Goal: Task Accomplishment & Management: Manage account settings

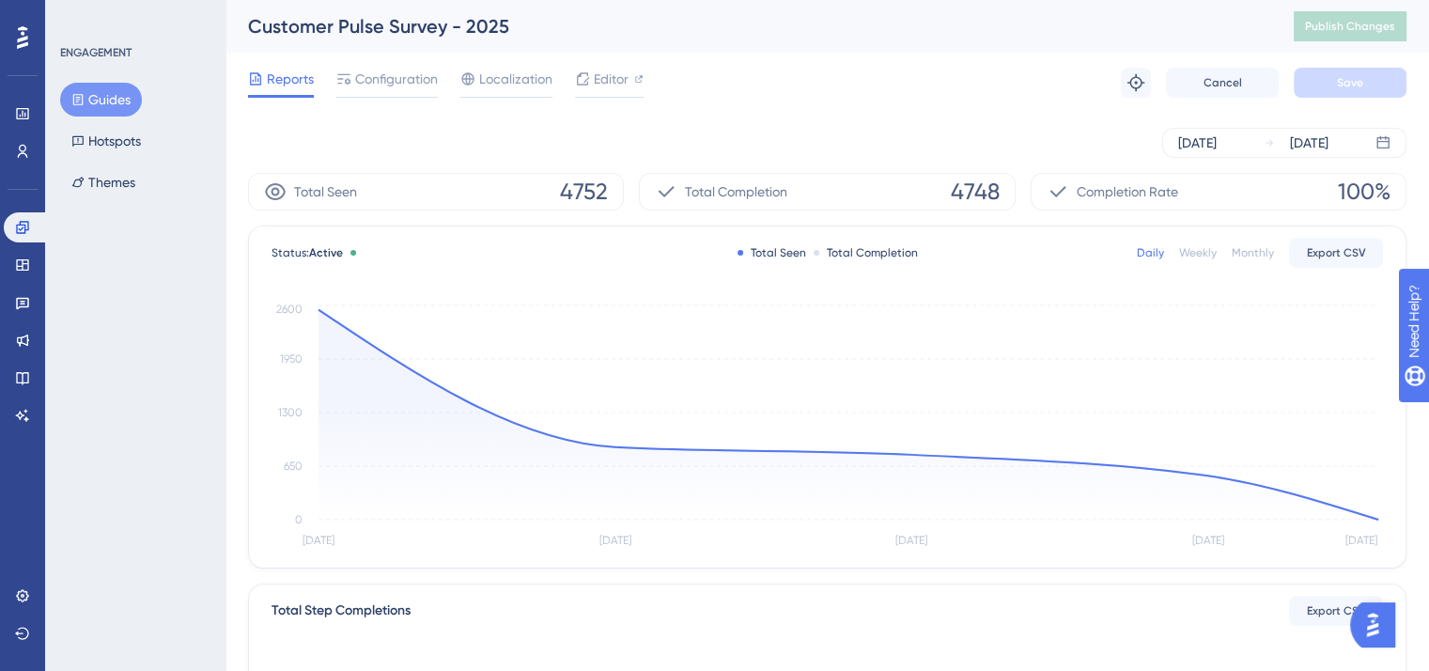
click at [958, 73] on div "Reports Configuration Localization Editor Troubleshoot Cancel Save" at bounding box center [827, 83] width 1158 height 60
click at [549, 191] on div "Total Seen 4752" at bounding box center [436, 192] width 376 height 38
click at [416, 69] on span "Configuration" at bounding box center [396, 79] width 83 height 23
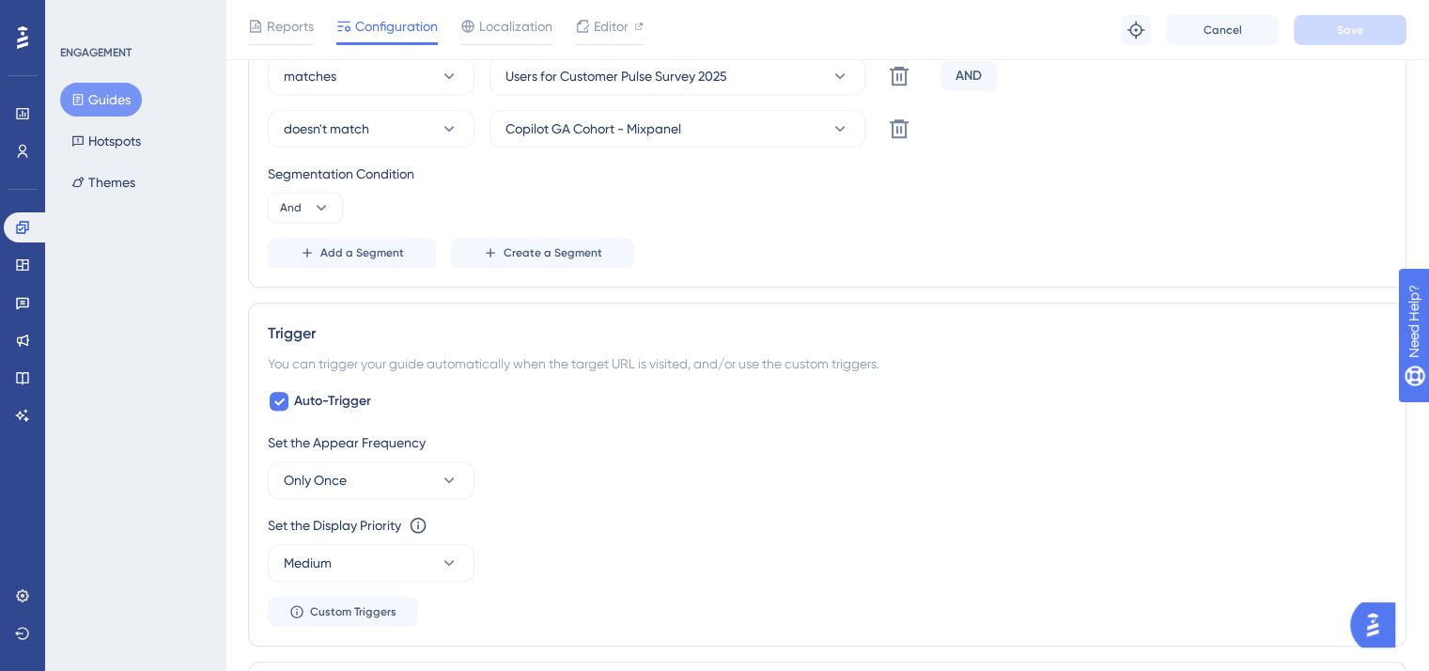
scroll to position [939, 0]
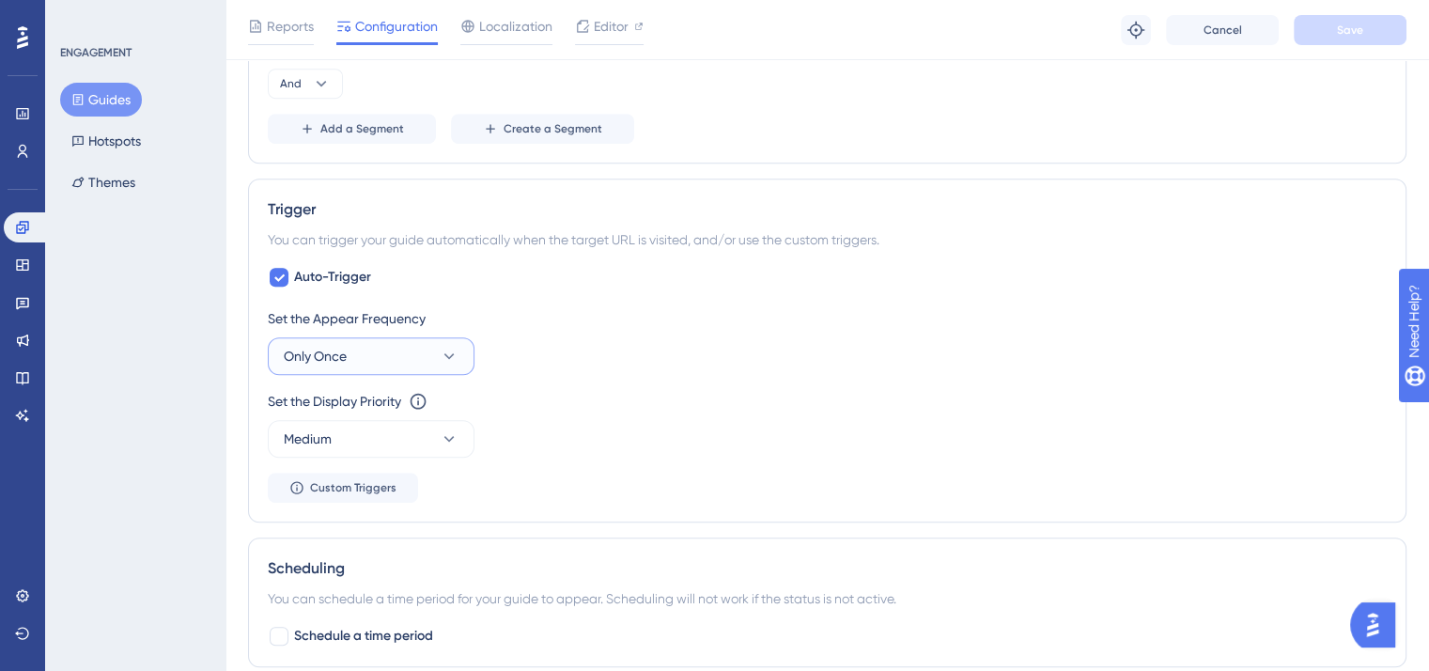
click at [401, 337] on button "Only Once" at bounding box center [371, 356] width 207 height 38
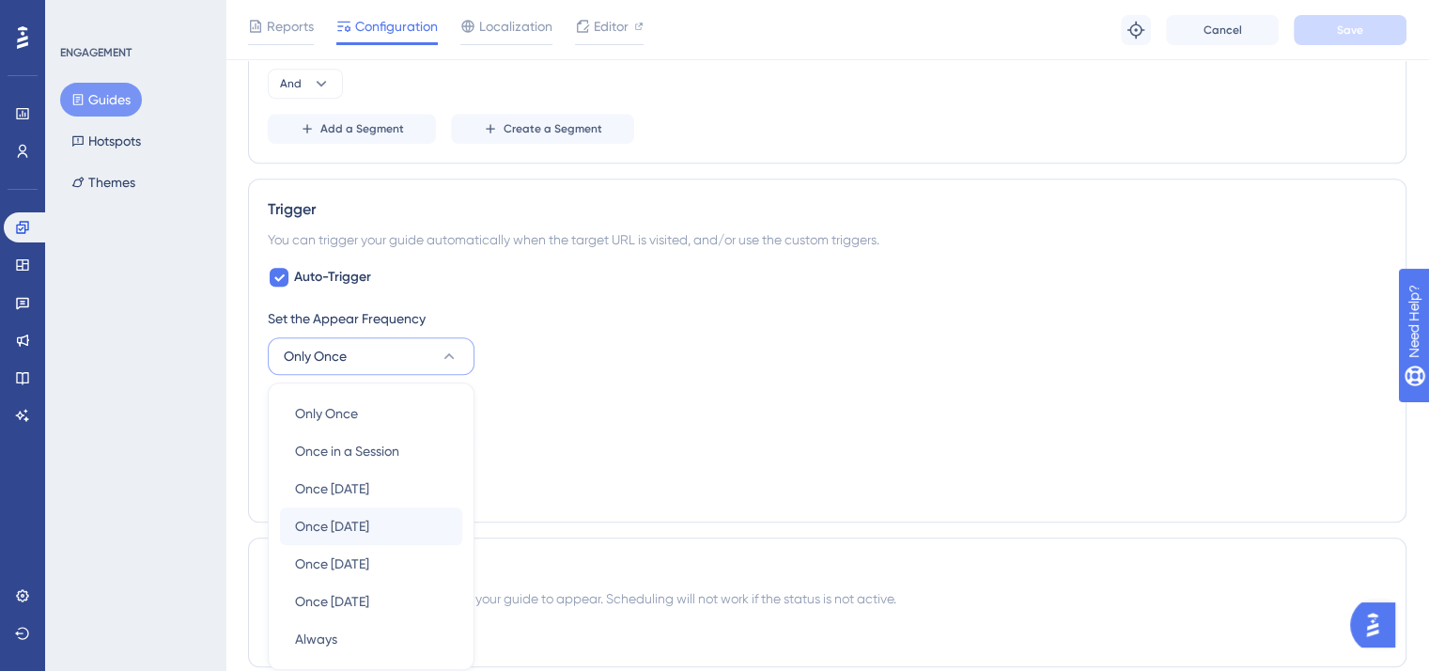
scroll to position [1127, 0]
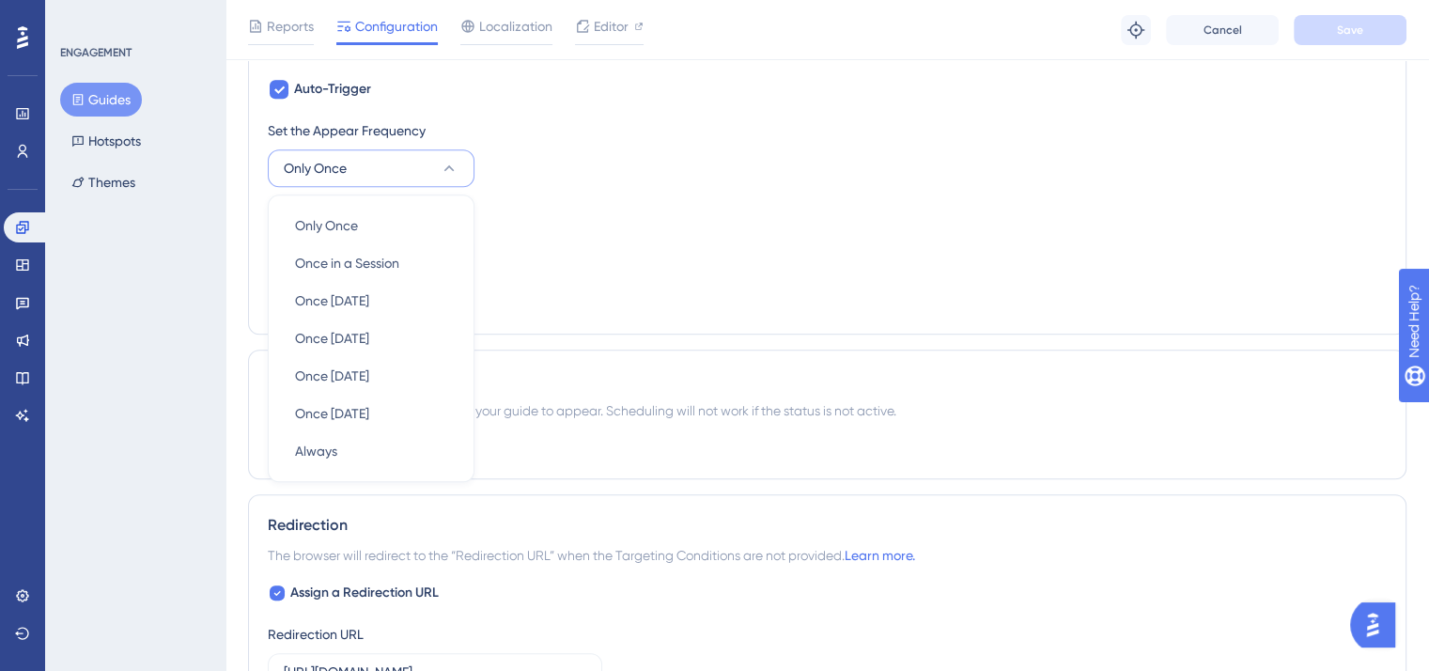
click at [615, 216] on div "Set the Display Priority This option will set the display priority between auto…" at bounding box center [827, 213] width 1119 height 23
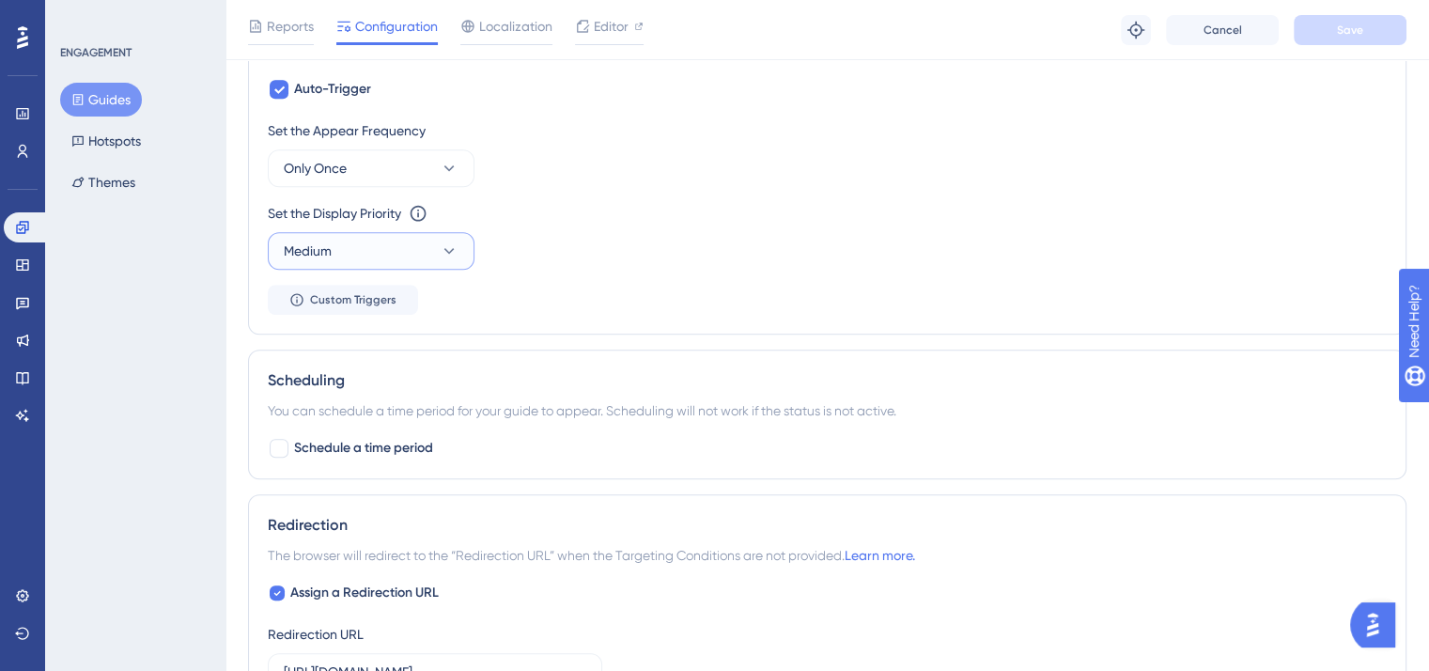
click at [428, 253] on button "Medium" at bounding box center [371, 251] width 207 height 38
click at [886, 184] on div "Set the Appear Frequency Only Once" at bounding box center [827, 153] width 1119 height 68
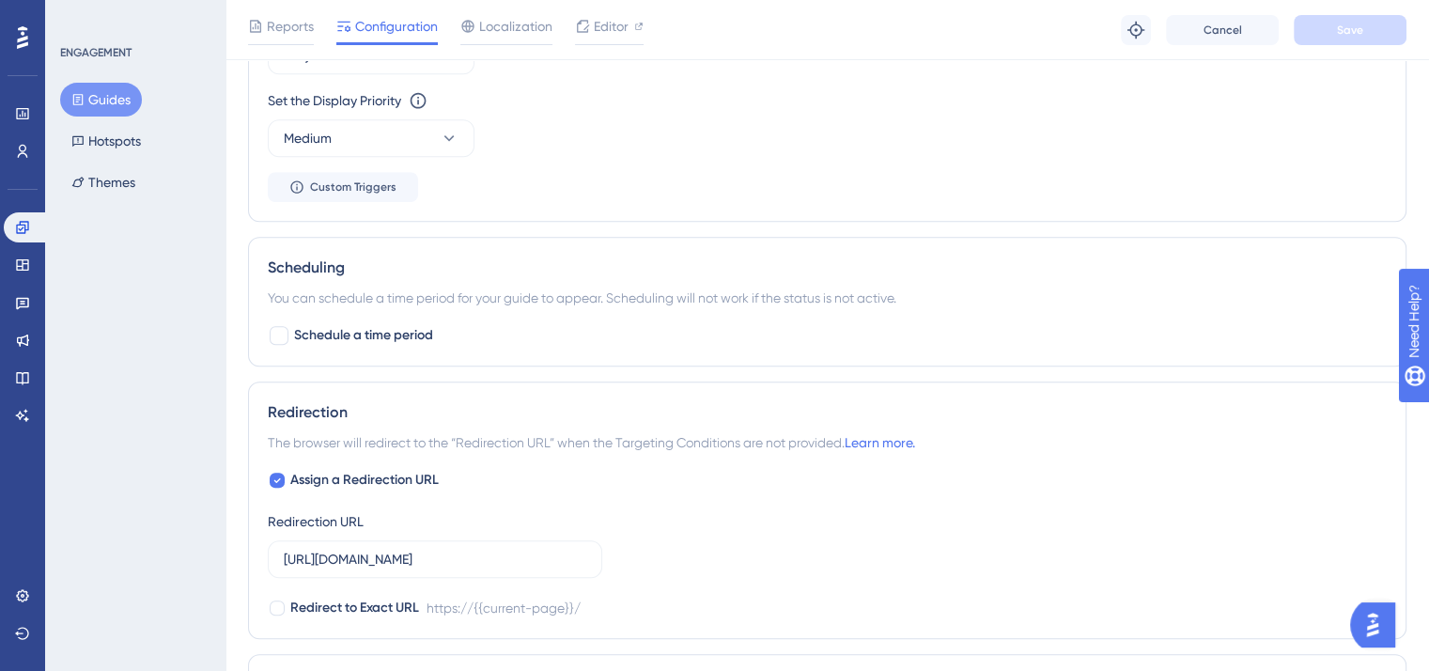
scroll to position [992, 0]
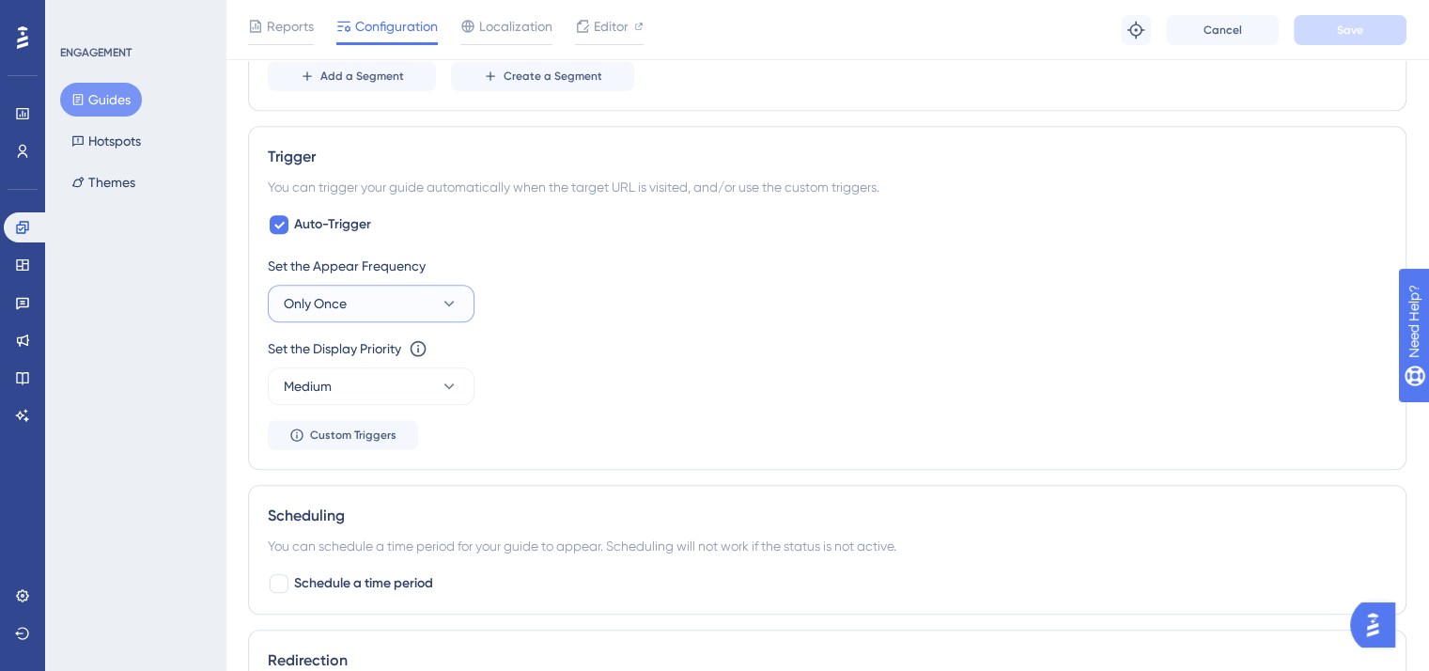
click at [430, 293] on button "Only Once" at bounding box center [371, 304] width 207 height 38
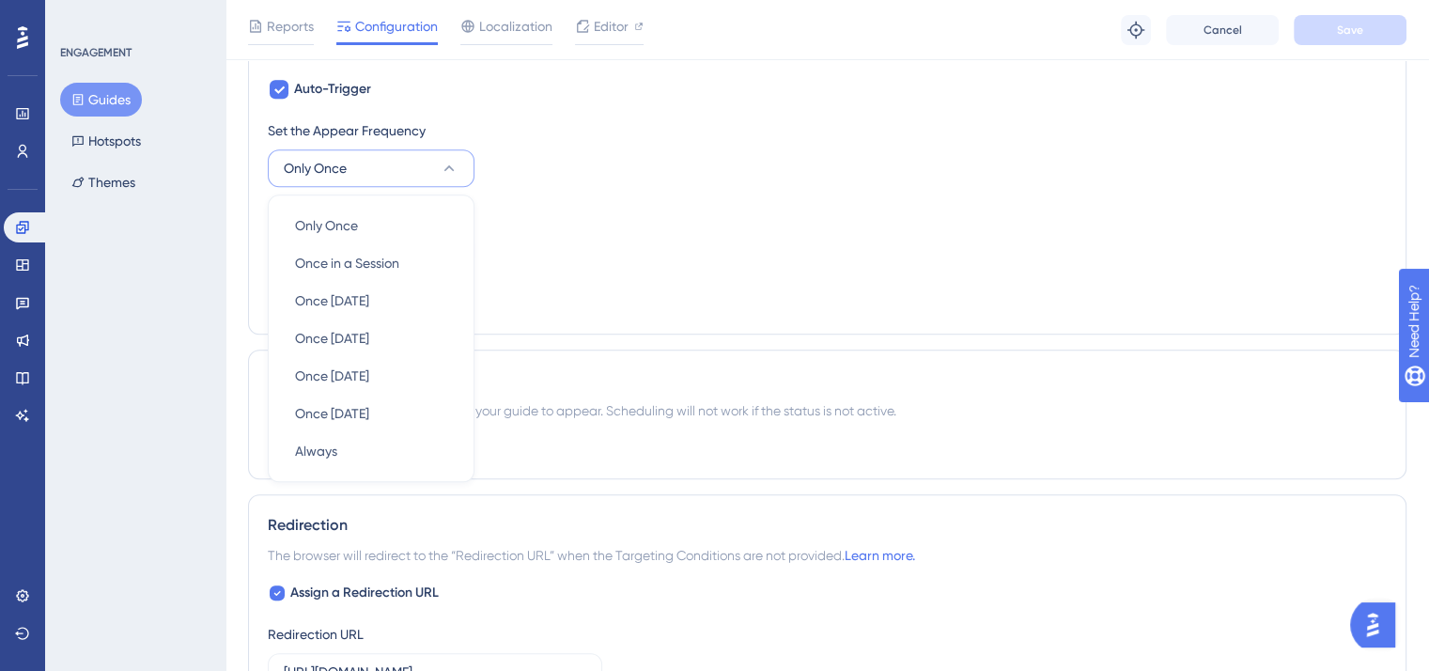
click at [527, 229] on div "Set the Display Priority This option will set the display priority between auto…" at bounding box center [827, 236] width 1119 height 68
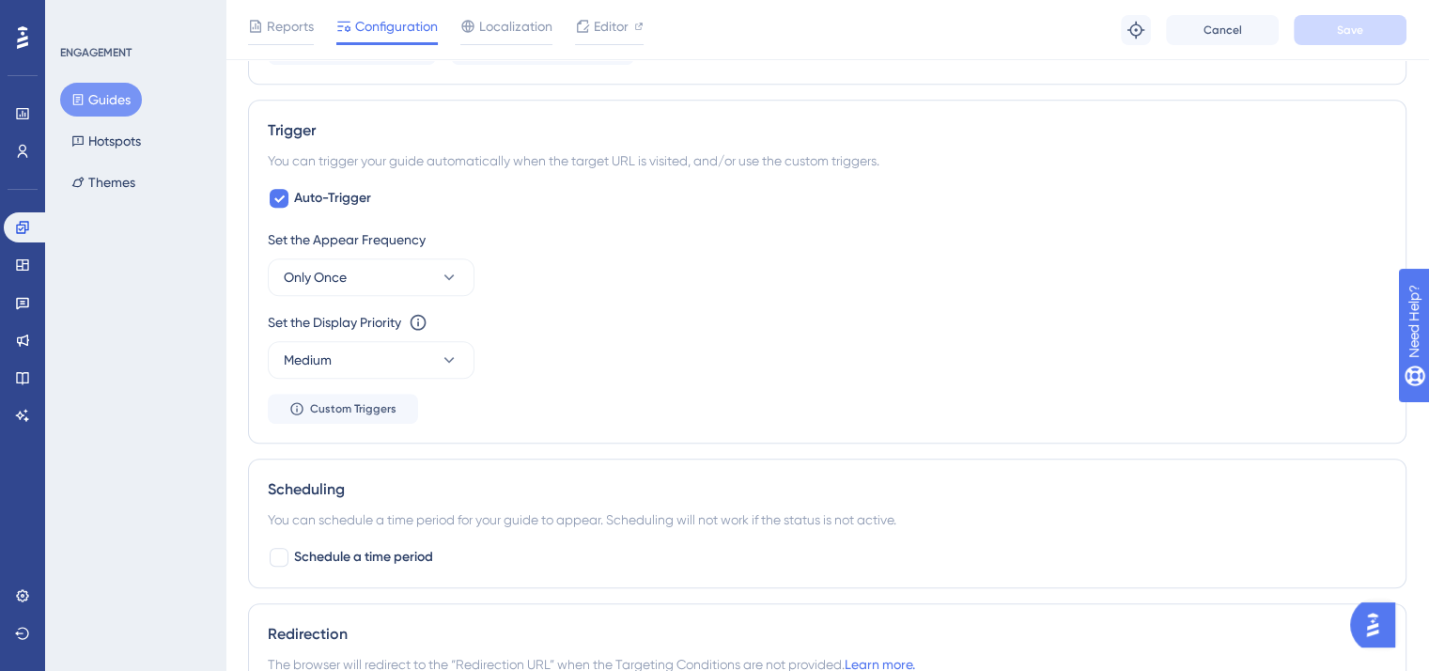
scroll to position [939, 0]
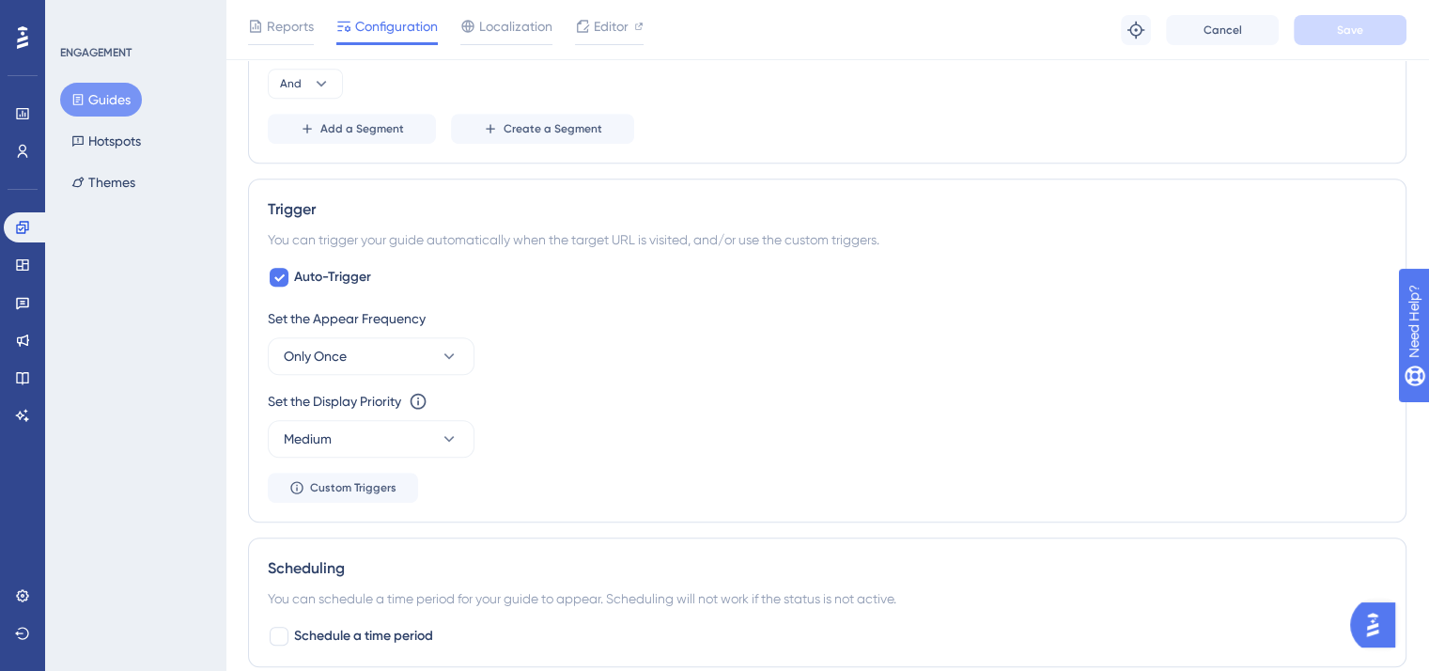
click at [850, 395] on div "Set the Display Priority This option will set the display priority between auto…" at bounding box center [827, 401] width 1119 height 23
click at [410, 363] on button "Only Once" at bounding box center [371, 356] width 207 height 38
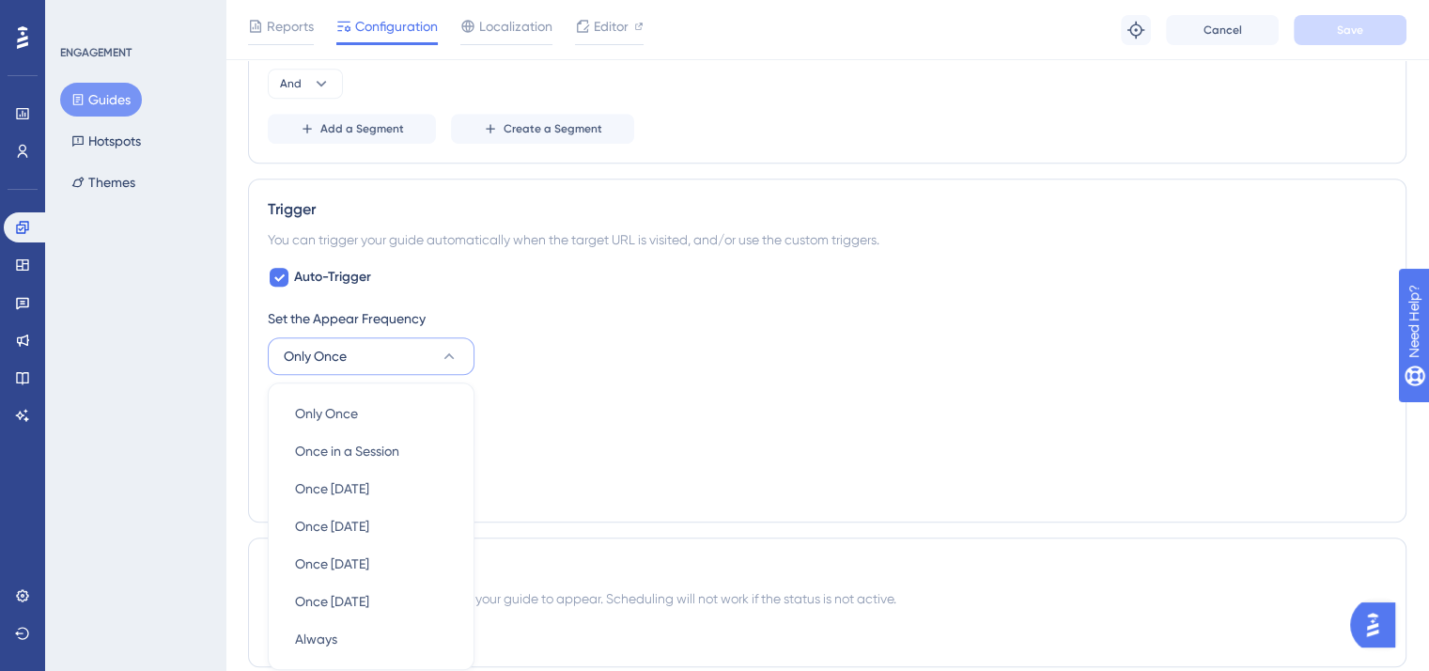
scroll to position [1127, 0]
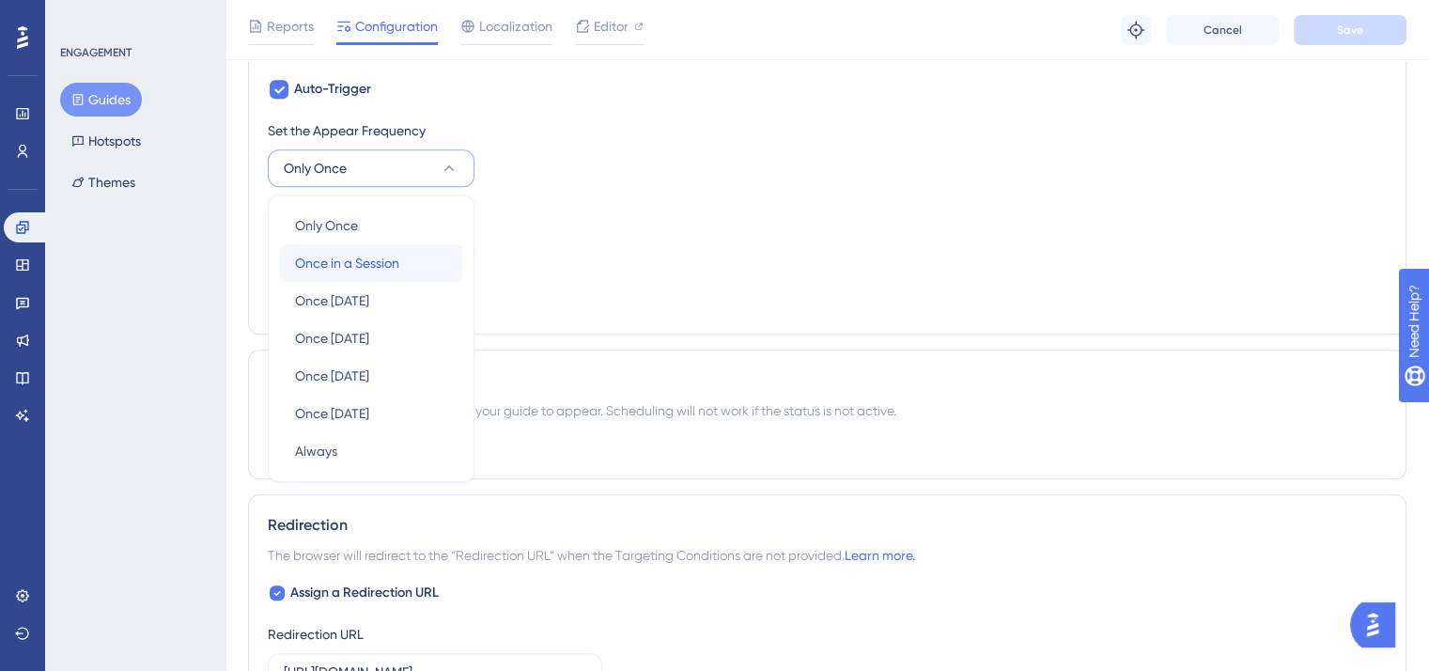
click at [406, 267] on div "Once in a Session Once in a Session" at bounding box center [371, 263] width 152 height 38
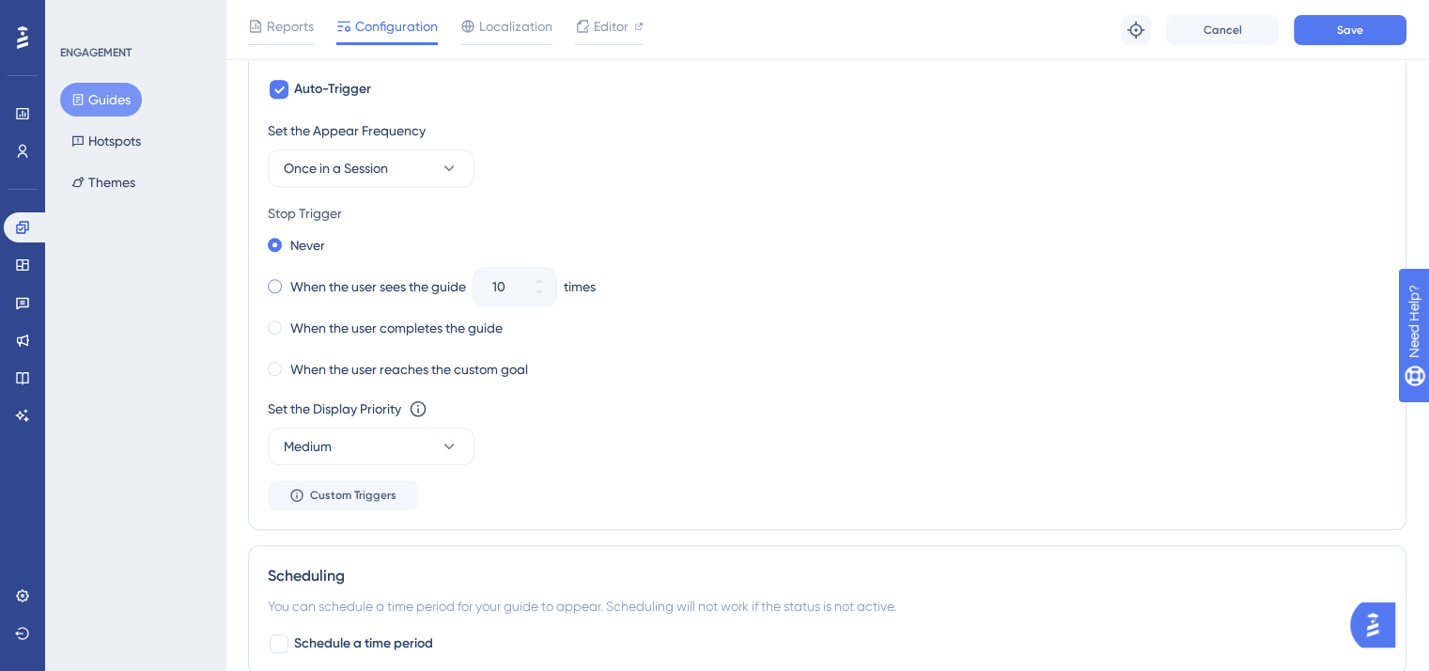
click at [440, 288] on label "When the user sees the guide" at bounding box center [378, 286] width 176 height 23
click at [539, 275] on icon at bounding box center [538, 280] width 11 height 11
click at [550, 307] on div "Never When the user sees the guide 13 times When the user completes the guide W…" at bounding box center [827, 307] width 1119 height 150
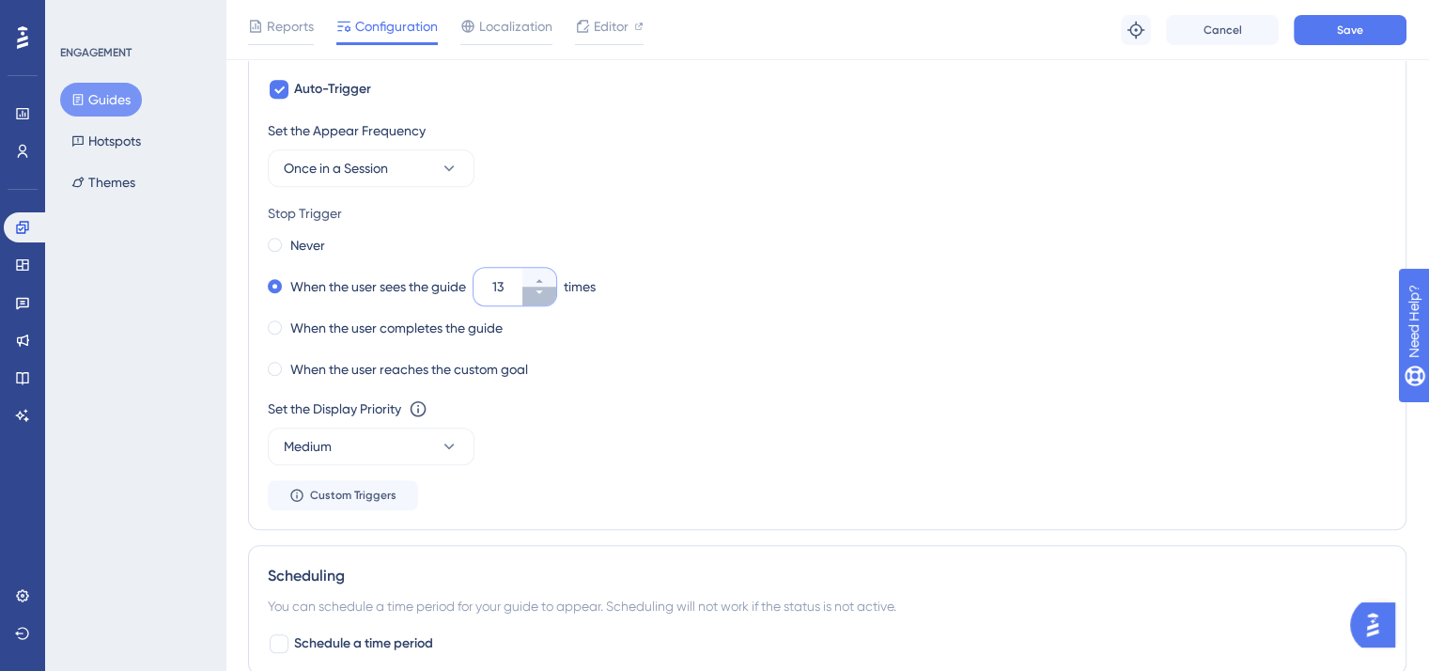
click at [541, 295] on button "13" at bounding box center [539, 295] width 34 height 19
click at [541, 295] on button "12" at bounding box center [539, 295] width 34 height 19
click at [541, 295] on button "11" at bounding box center [539, 295] width 34 height 19
click at [541, 295] on button "10" at bounding box center [539, 295] width 34 height 19
click at [541, 295] on button "9" at bounding box center [539, 295] width 34 height 19
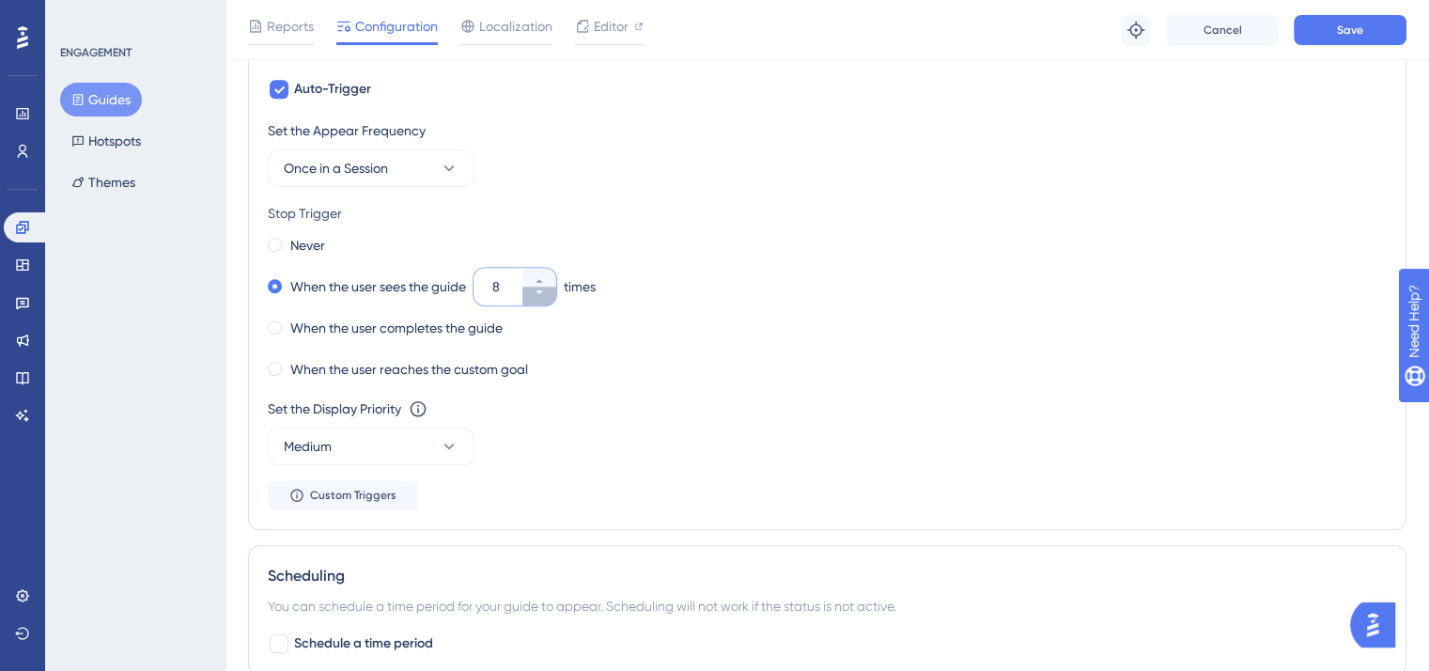
click at [541, 295] on button "8" at bounding box center [539, 295] width 34 height 19
click at [541, 295] on button "7" at bounding box center [539, 295] width 34 height 19
click at [541, 295] on button "6" at bounding box center [539, 295] width 34 height 19
type input "5"
click at [458, 328] on label "When the user completes the guide" at bounding box center [396, 328] width 212 height 23
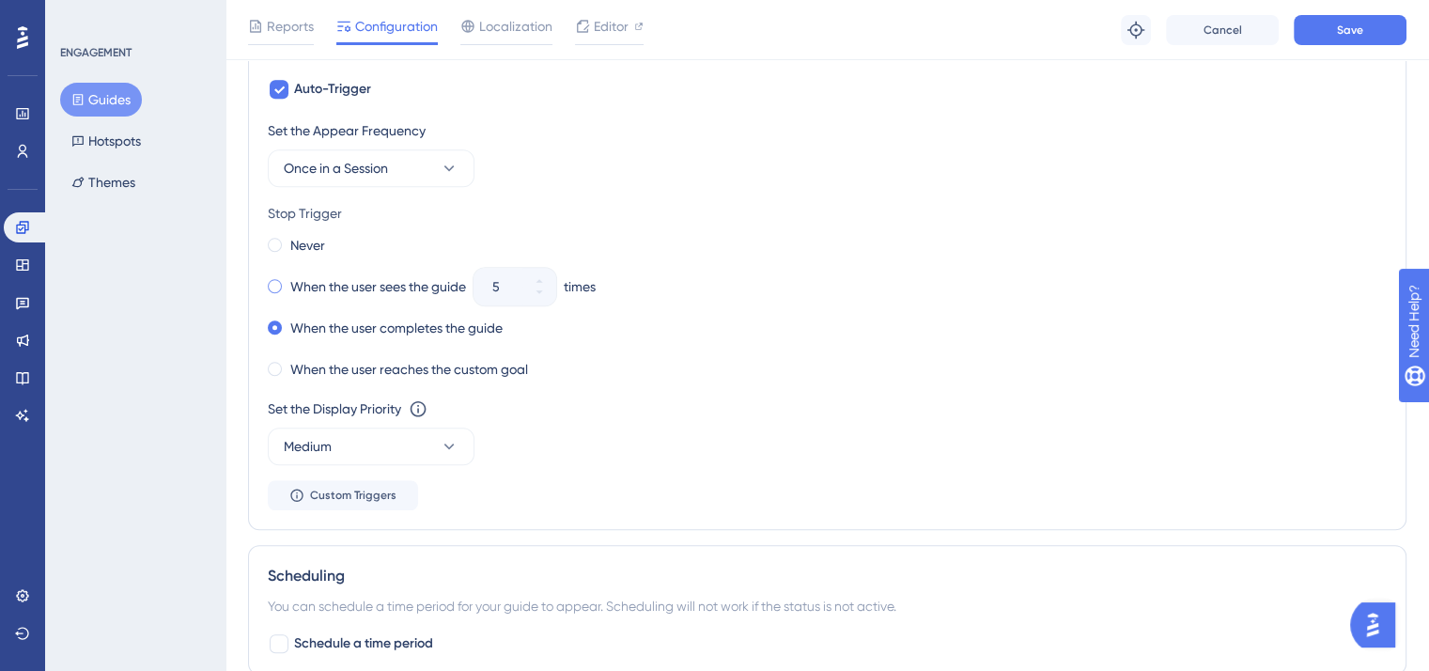
click at [398, 283] on label "When the user sees the guide" at bounding box center [378, 286] width 176 height 23
click at [421, 366] on label "When the user reaches the custom goal" at bounding box center [409, 369] width 238 height 23
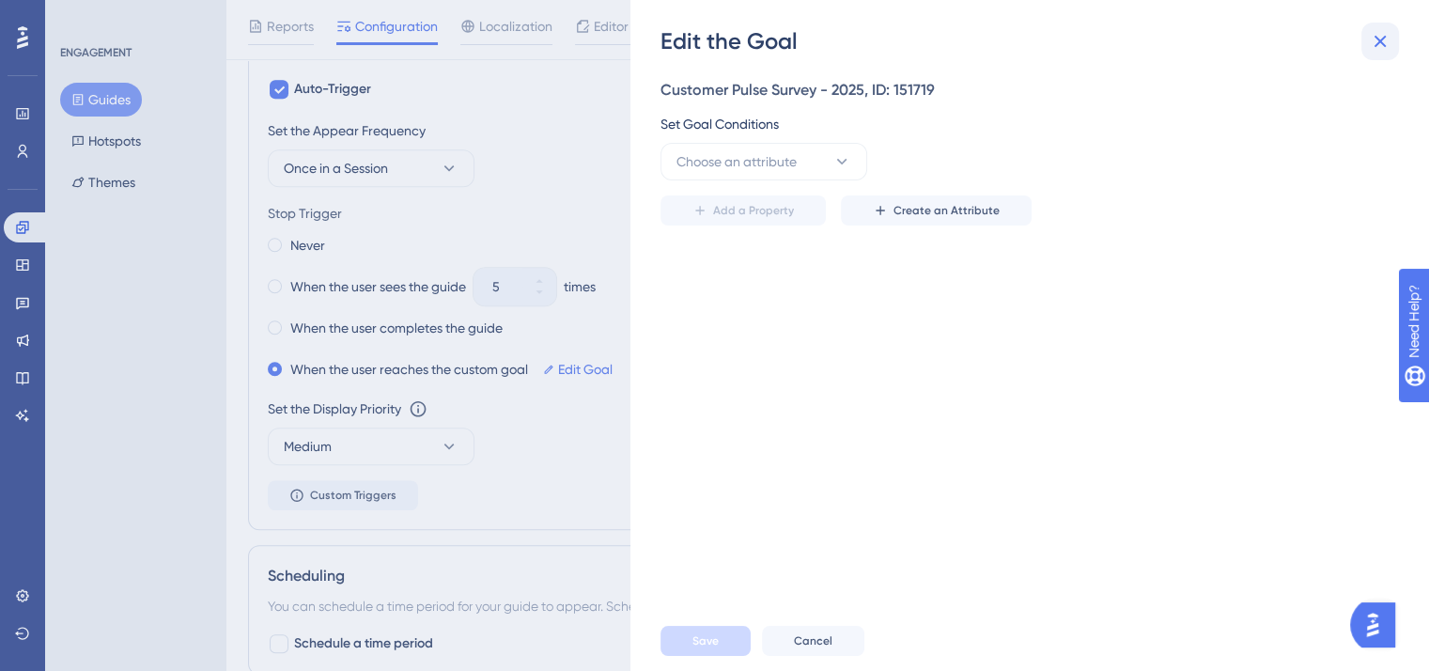
click at [1370, 49] on icon at bounding box center [1379, 41] width 23 height 23
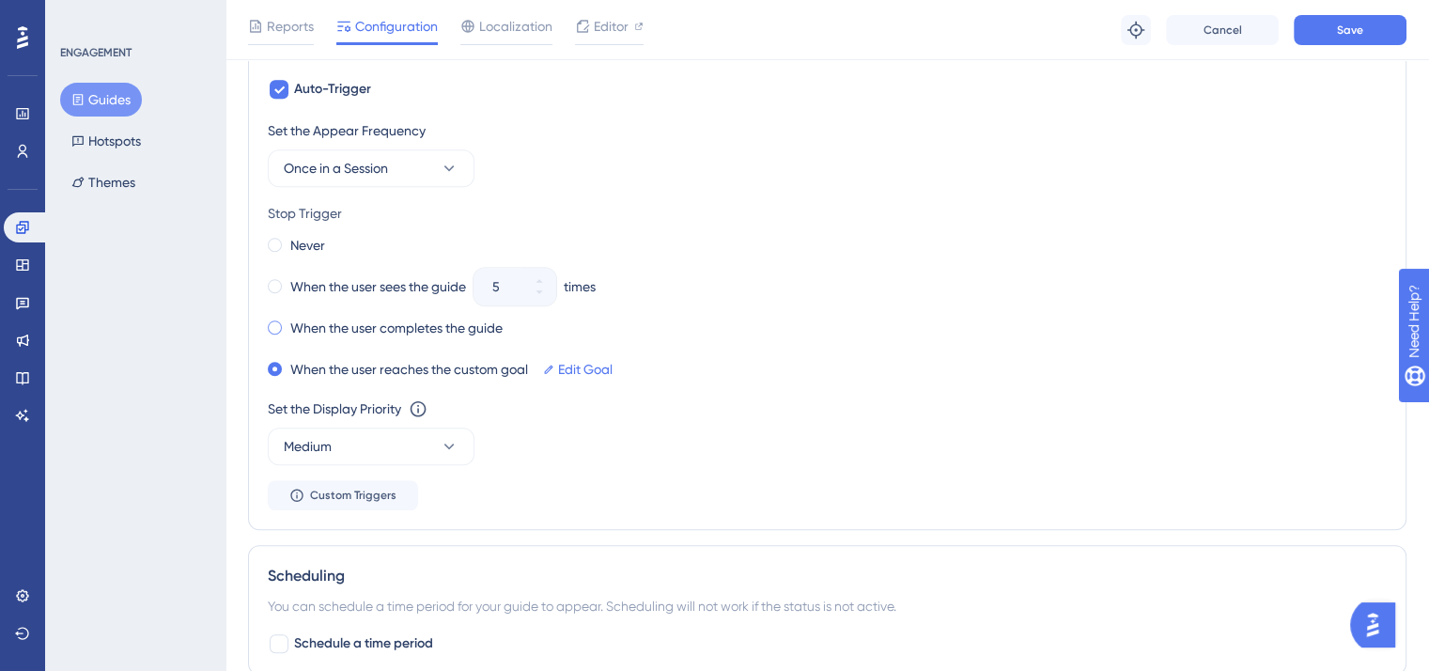
click at [353, 325] on label "When the user completes the guide" at bounding box center [396, 328] width 212 height 23
click at [370, 287] on label "When the user sees the guide" at bounding box center [378, 286] width 176 height 23
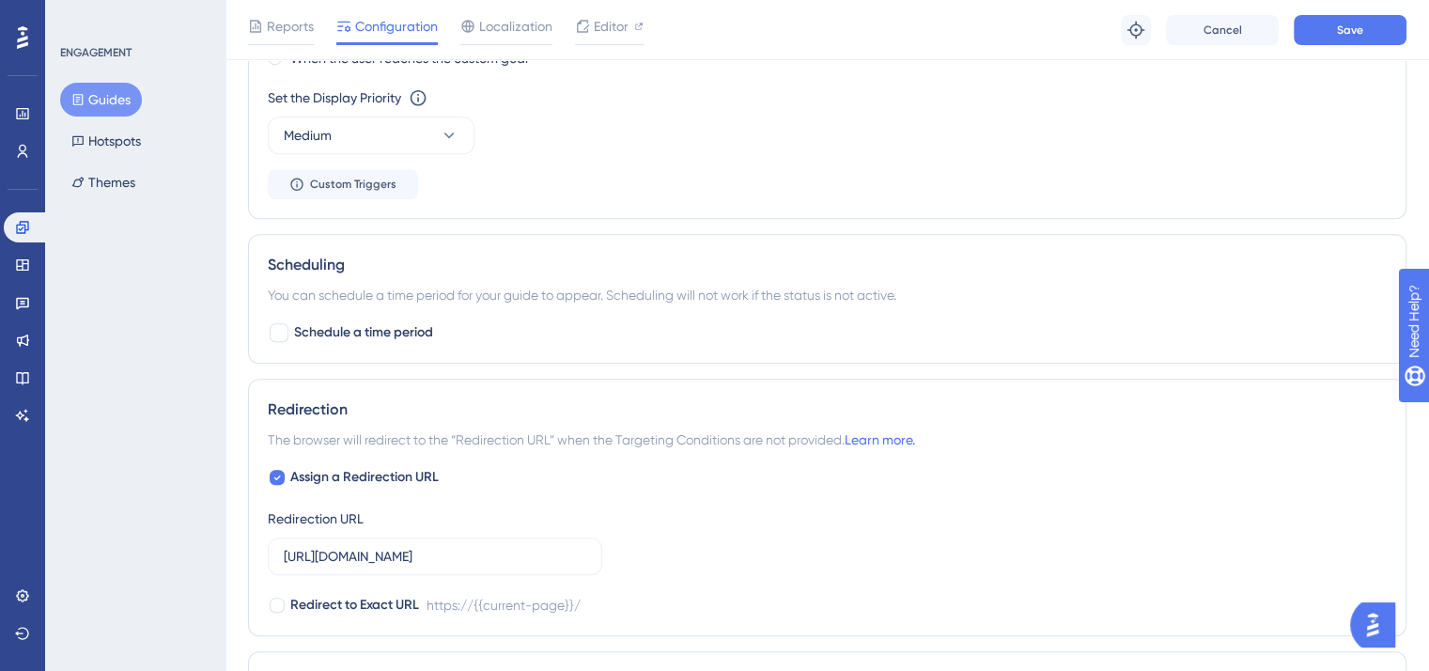
scroll to position [1375, 0]
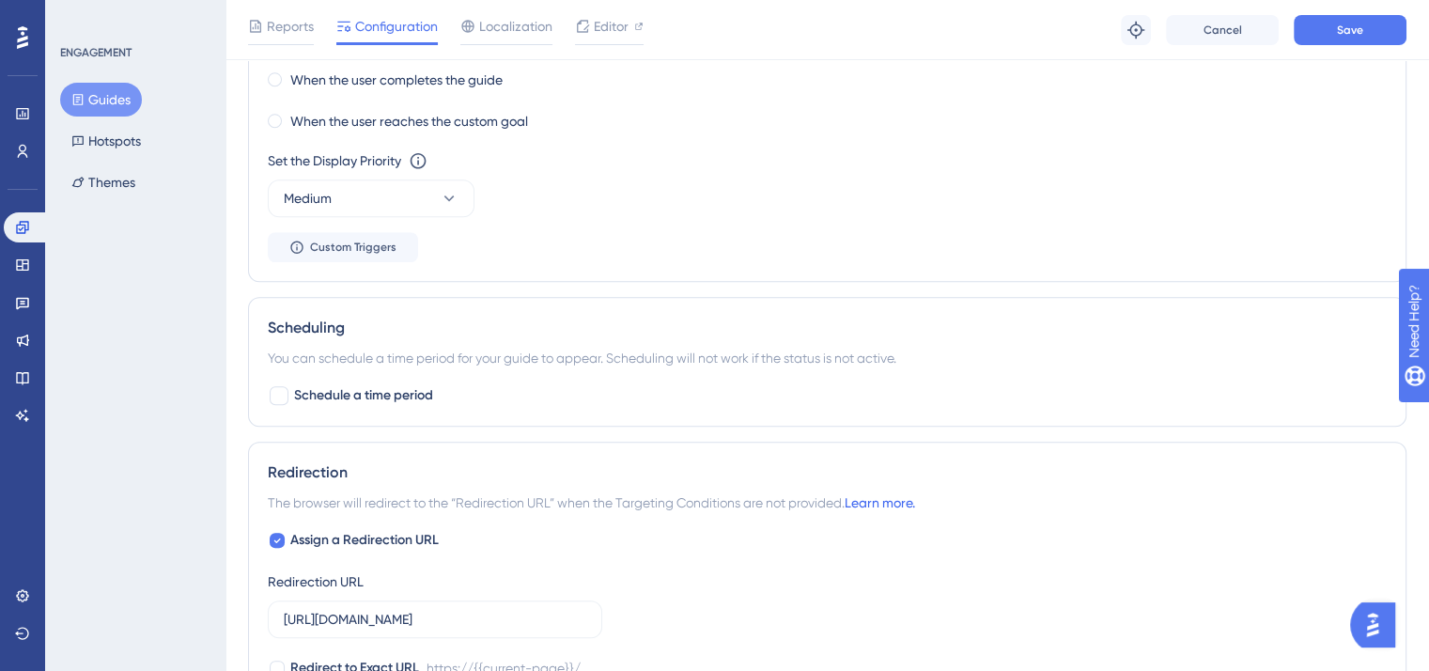
click at [880, 501] on link "Learn more." at bounding box center [879, 502] width 70 height 15
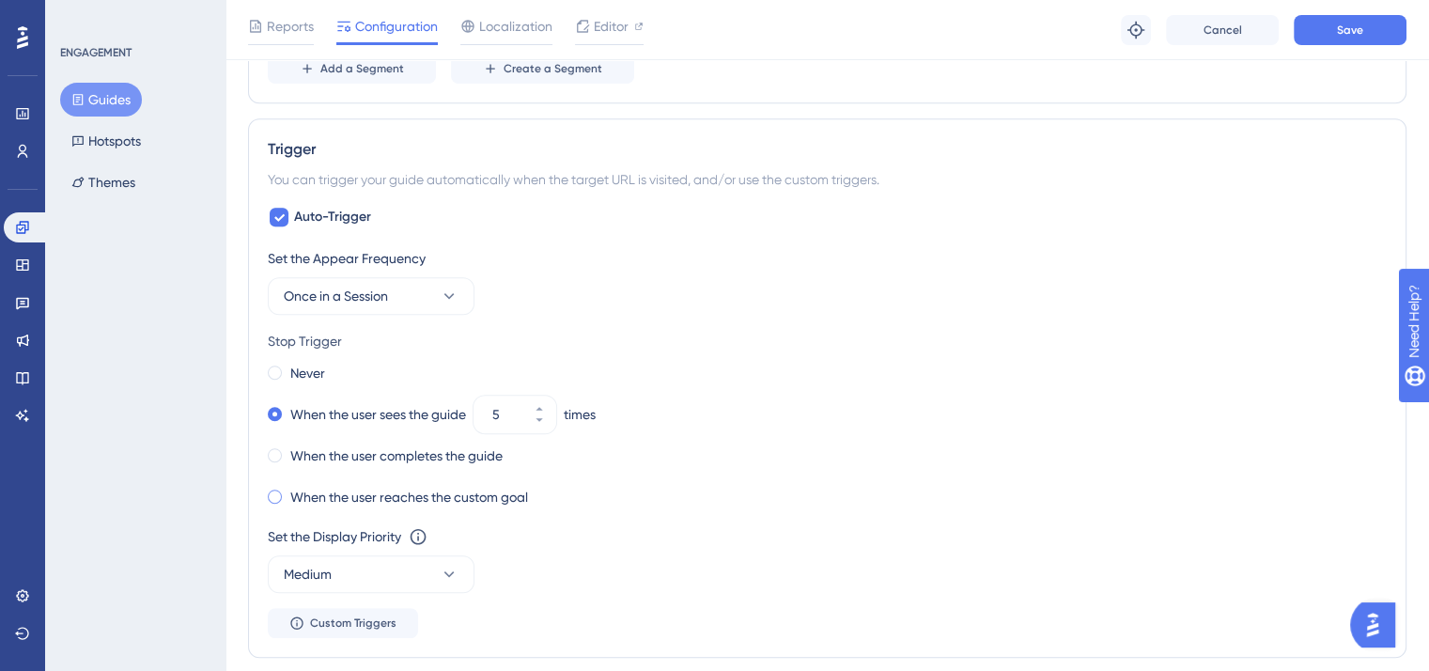
click at [428, 487] on label "When the user reaches the custom goal" at bounding box center [409, 497] width 238 height 23
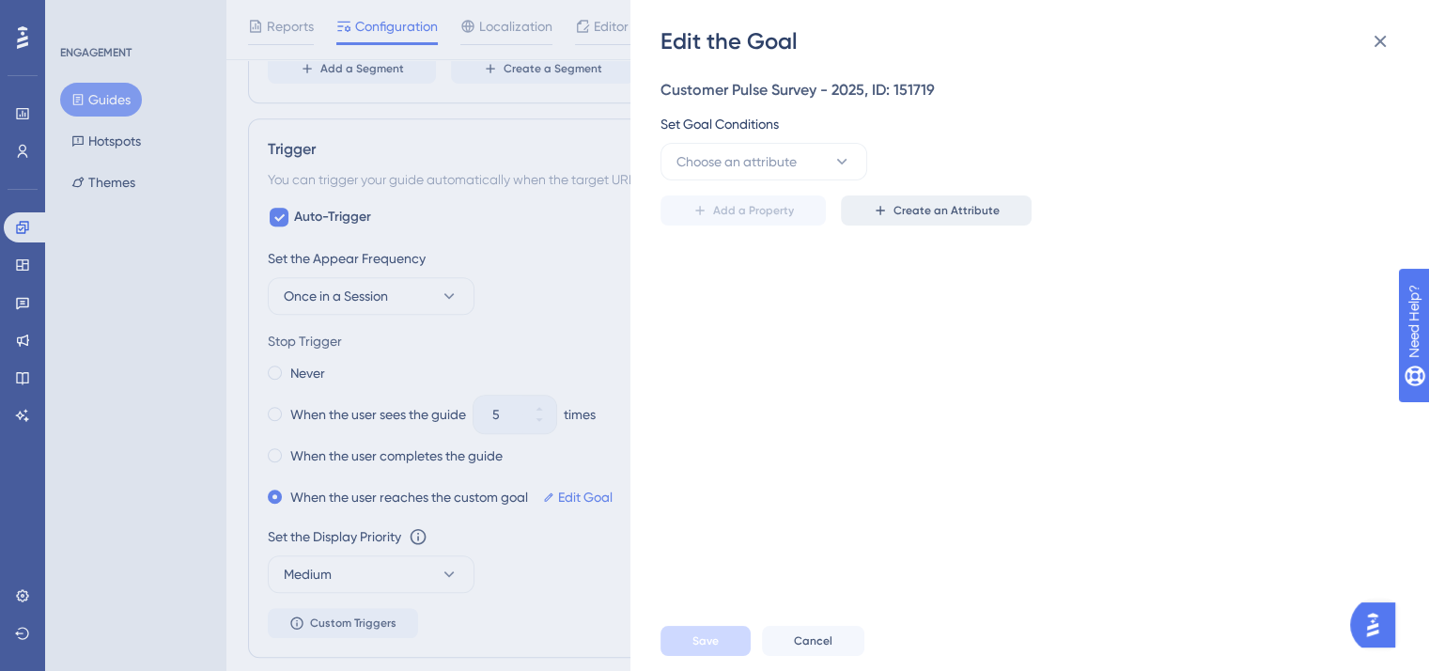
click at [954, 217] on span "Create an Attribute" at bounding box center [946, 210] width 106 height 15
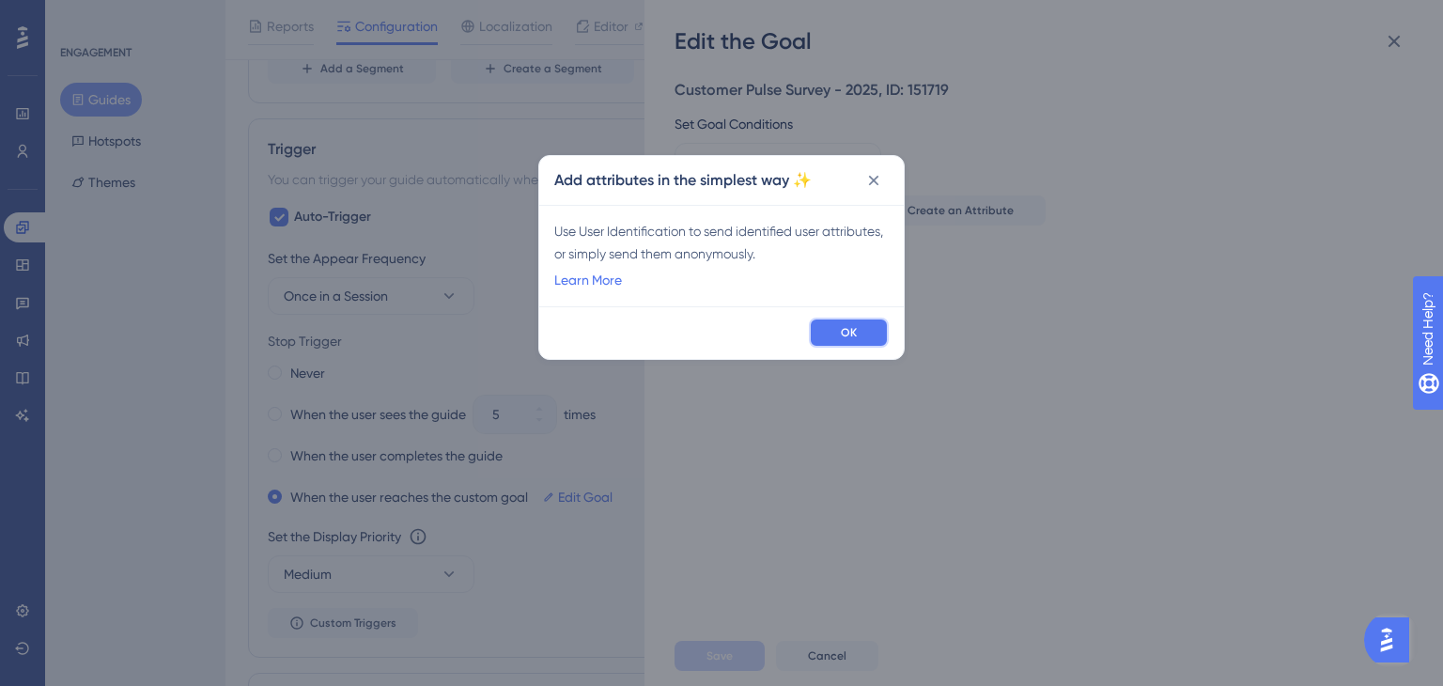
click at [853, 337] on span "OK" at bounding box center [849, 332] width 16 height 15
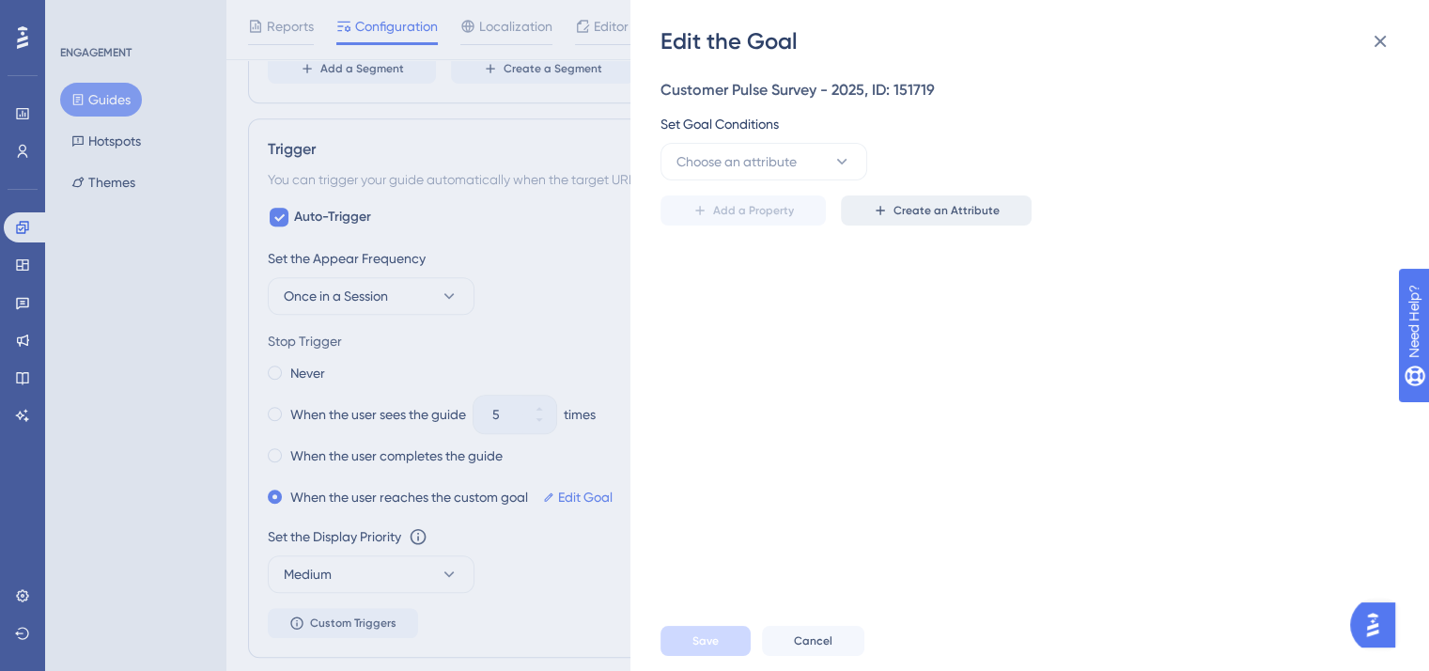
click at [924, 208] on span "Create an Attribute" at bounding box center [946, 210] width 106 height 15
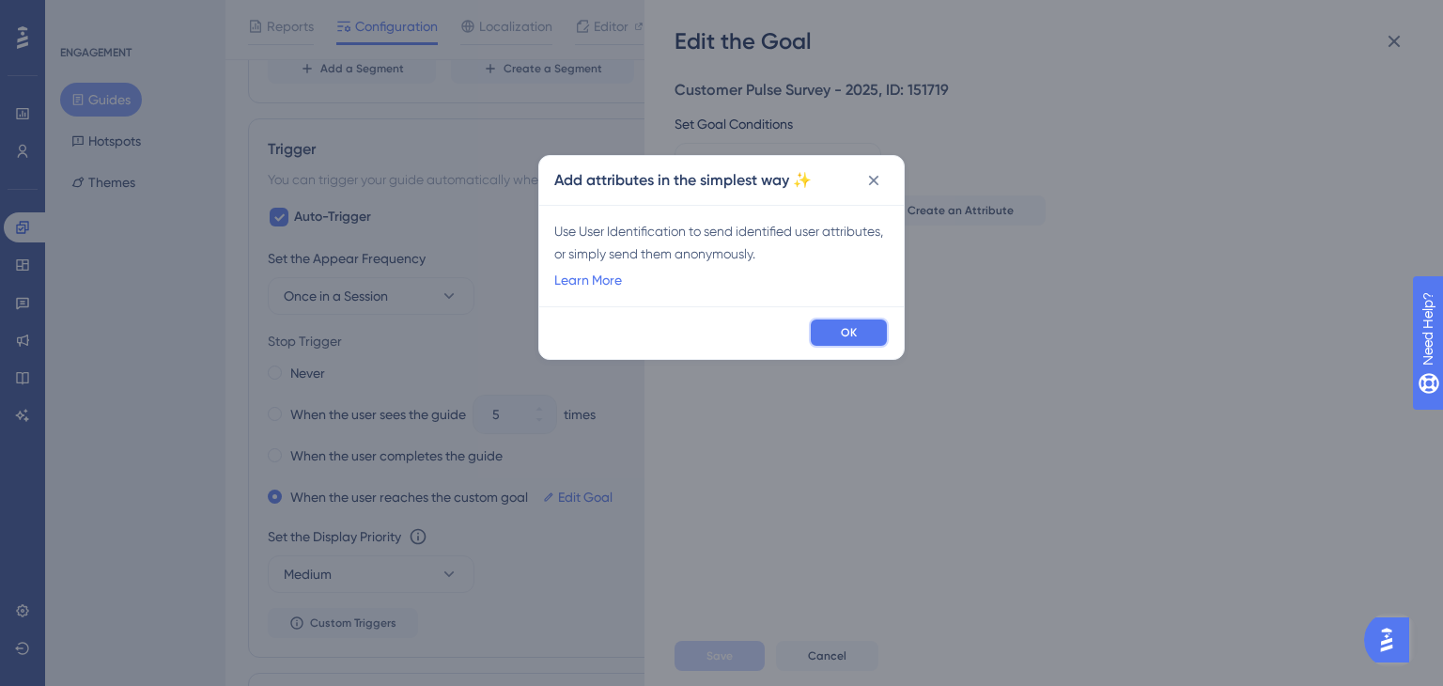
click at [837, 339] on button "OK" at bounding box center [849, 332] width 80 height 30
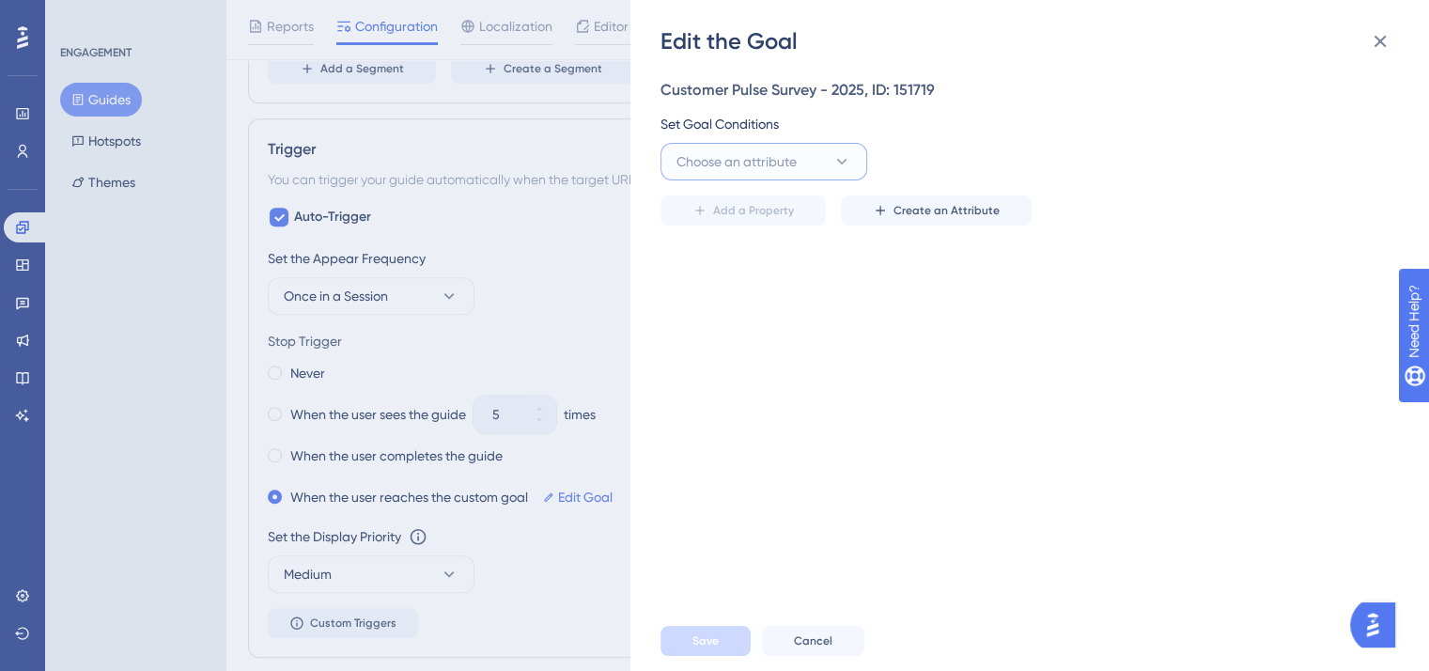
click at [790, 162] on span "Choose an attribute" at bounding box center [736, 161] width 120 height 23
type input "c"
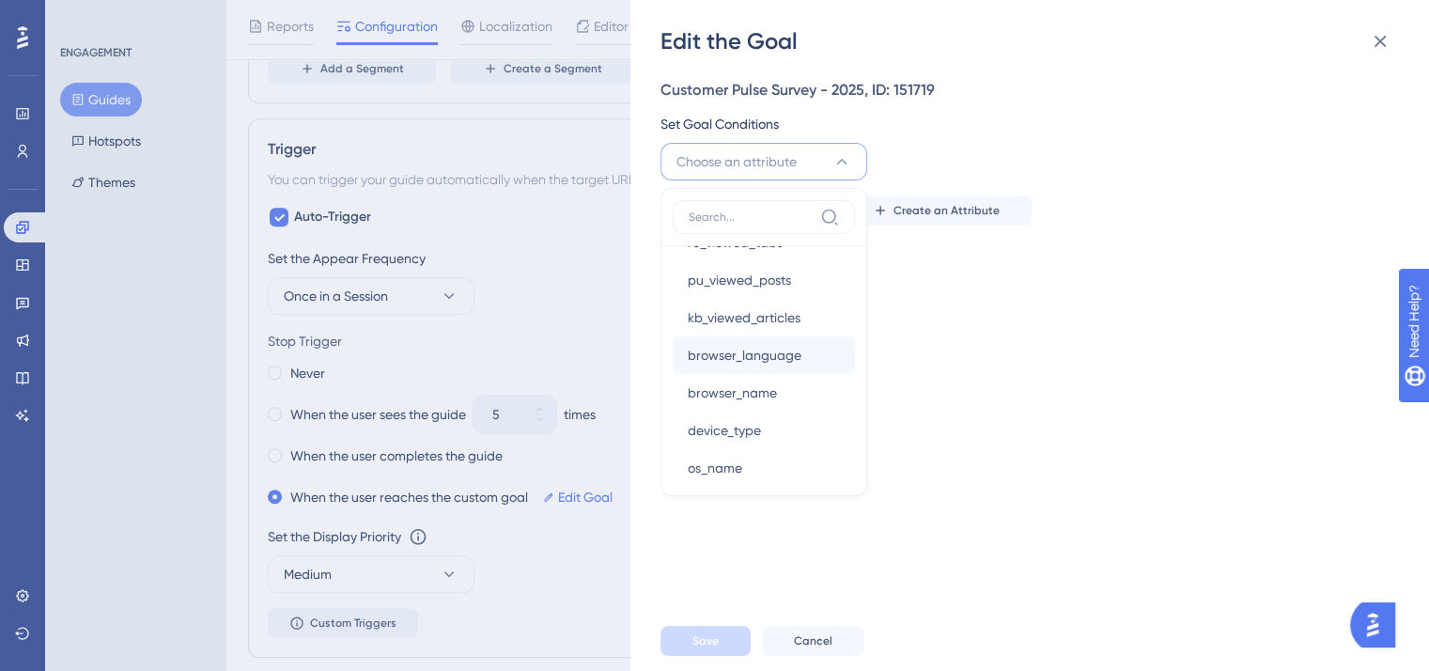
scroll to position [4696, 0]
click at [1020, 281] on div "Customer Pulse Survey - 2025, ID: 151719 Set Goal Conditions Choose an attribut…" at bounding box center [1038, 333] width 757 height 554
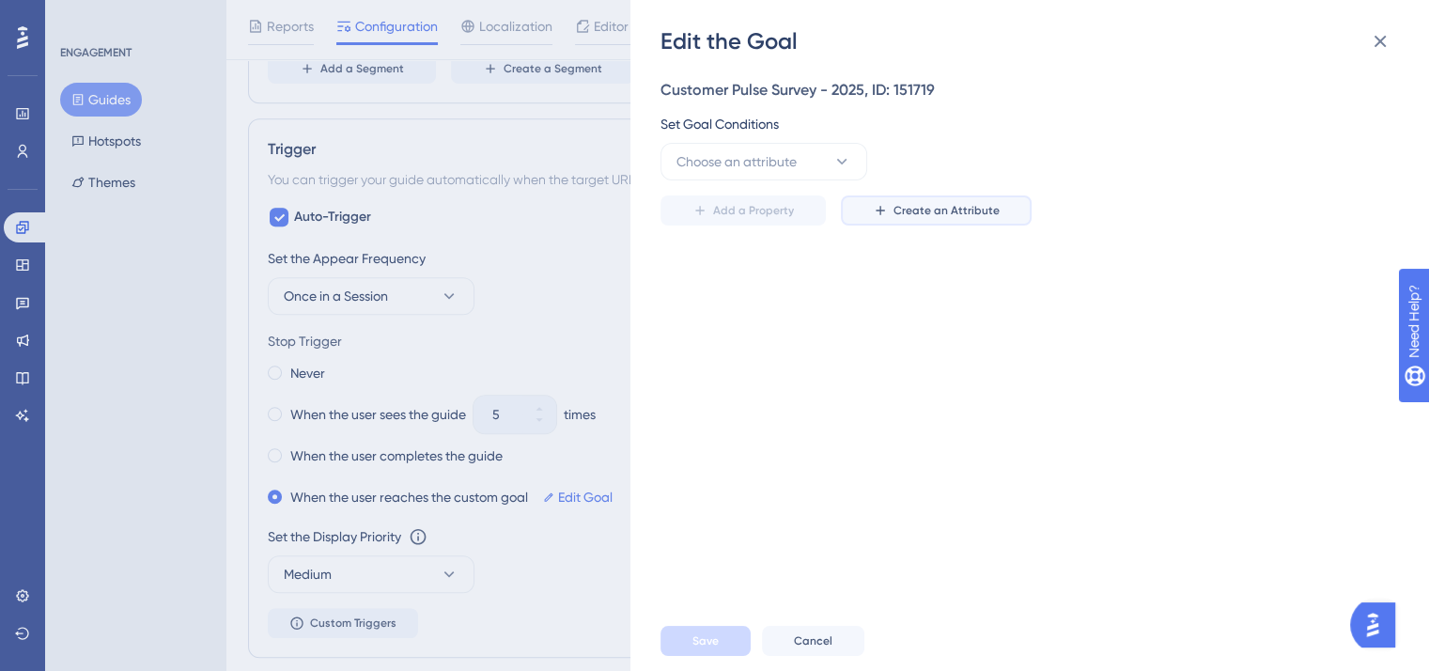
click at [898, 205] on span "Create an Attribute" at bounding box center [946, 210] width 106 height 15
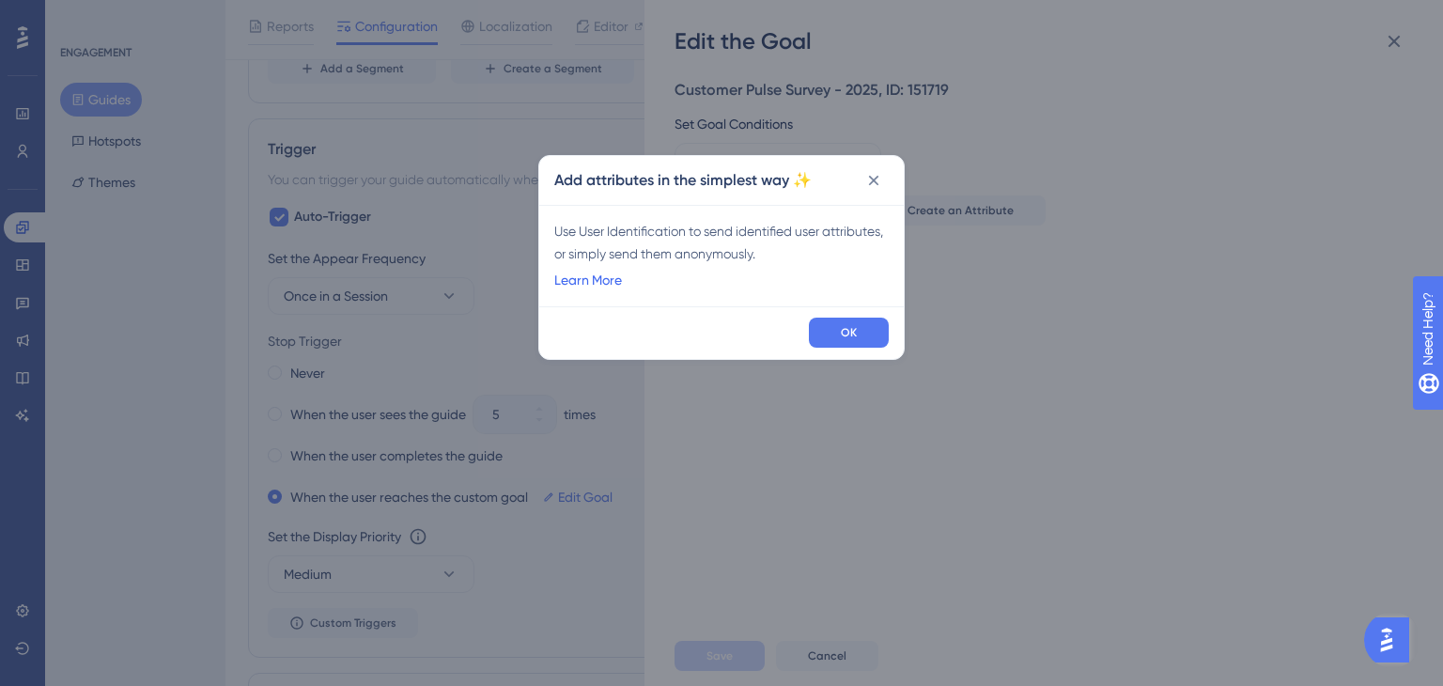
click at [595, 275] on link "Learn More" at bounding box center [588, 280] width 68 height 23
click at [870, 181] on icon at bounding box center [873, 180] width 19 height 19
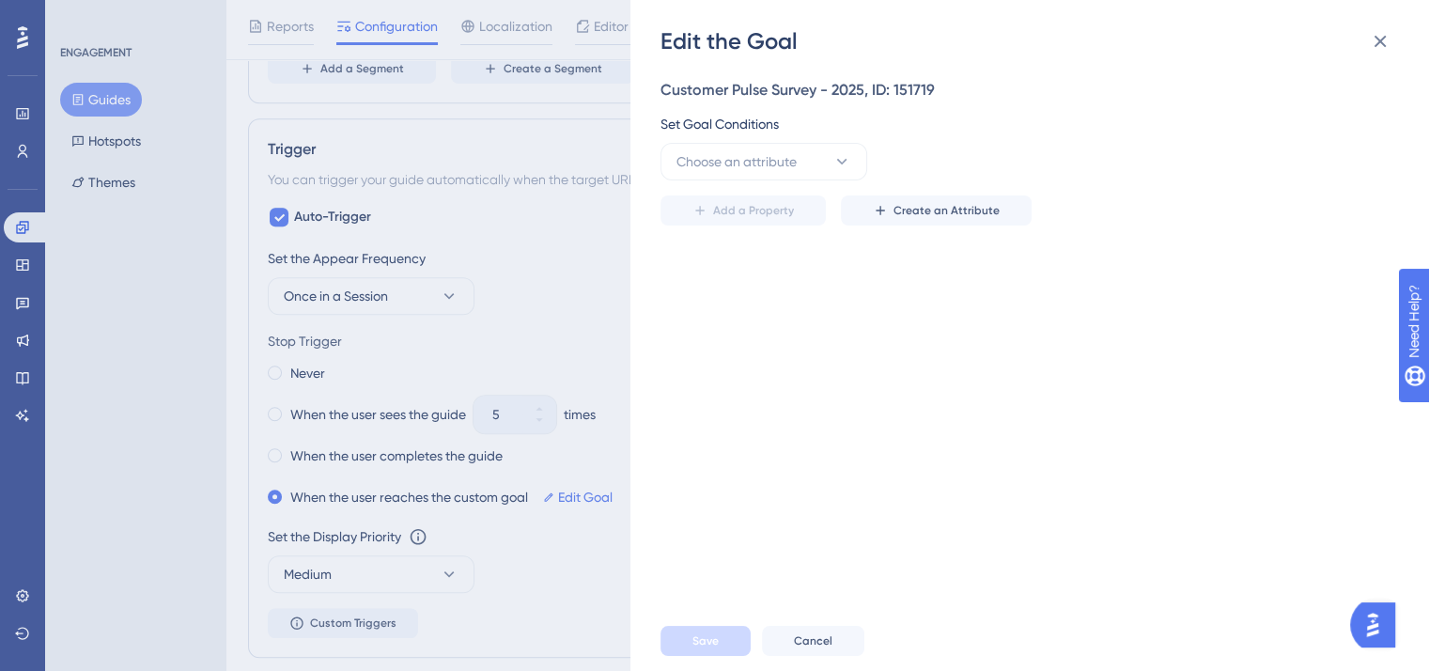
click at [23, 150] on div "Edit the Goal Customer Pulse Survey - 2025, ID: 151719 Set Goal Conditions Choo…" at bounding box center [714, 335] width 1429 height 671
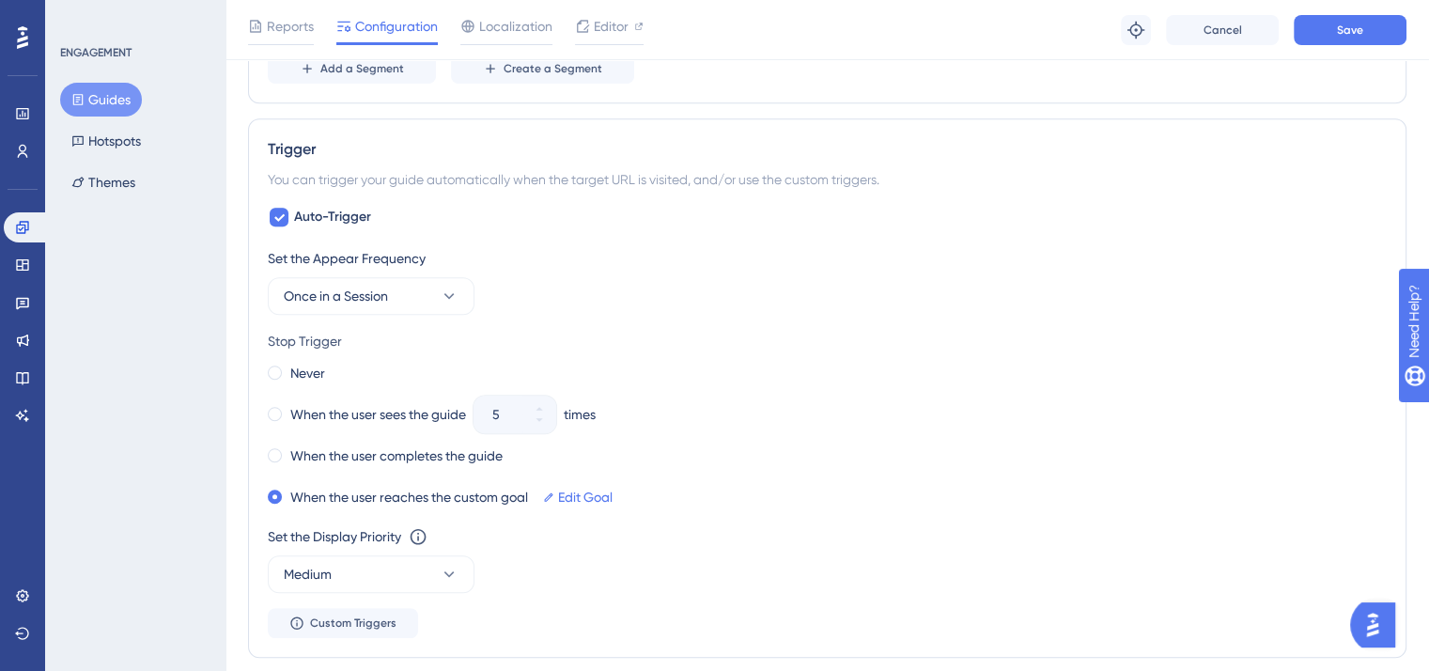
scroll to position [1093, 0]
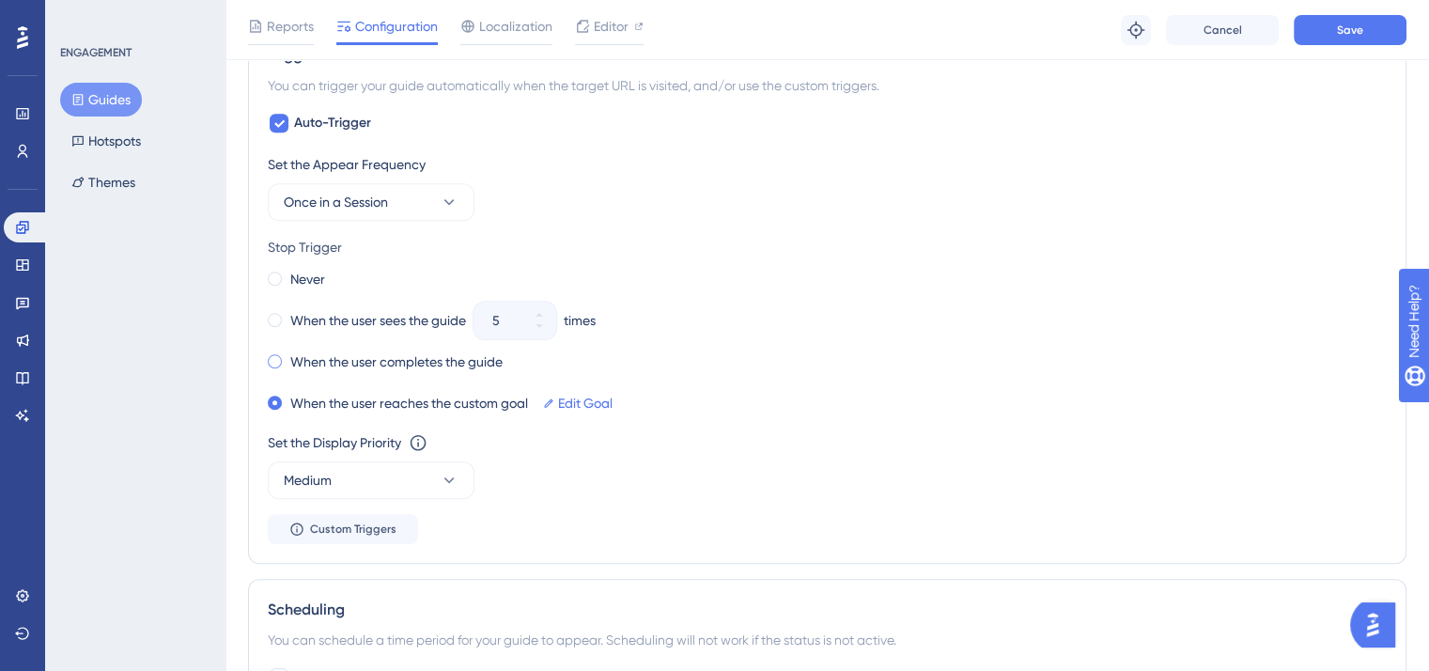
click at [302, 358] on label "When the user completes the guide" at bounding box center [396, 361] width 212 height 23
click at [308, 313] on label "When the user sees the guide" at bounding box center [378, 320] width 176 height 23
click at [540, 324] on icon at bounding box center [538, 325] width 11 height 11
click at [539, 326] on icon at bounding box center [538, 325] width 11 height 11
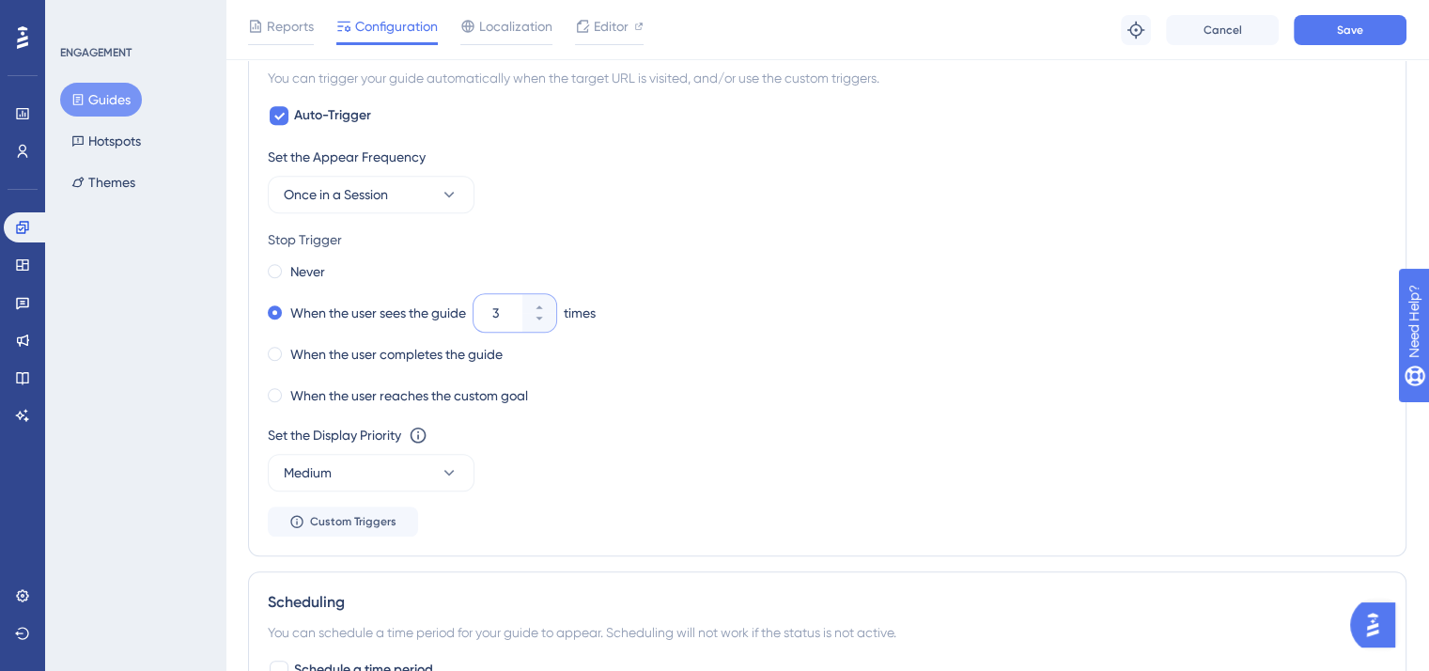
scroll to position [999, 0]
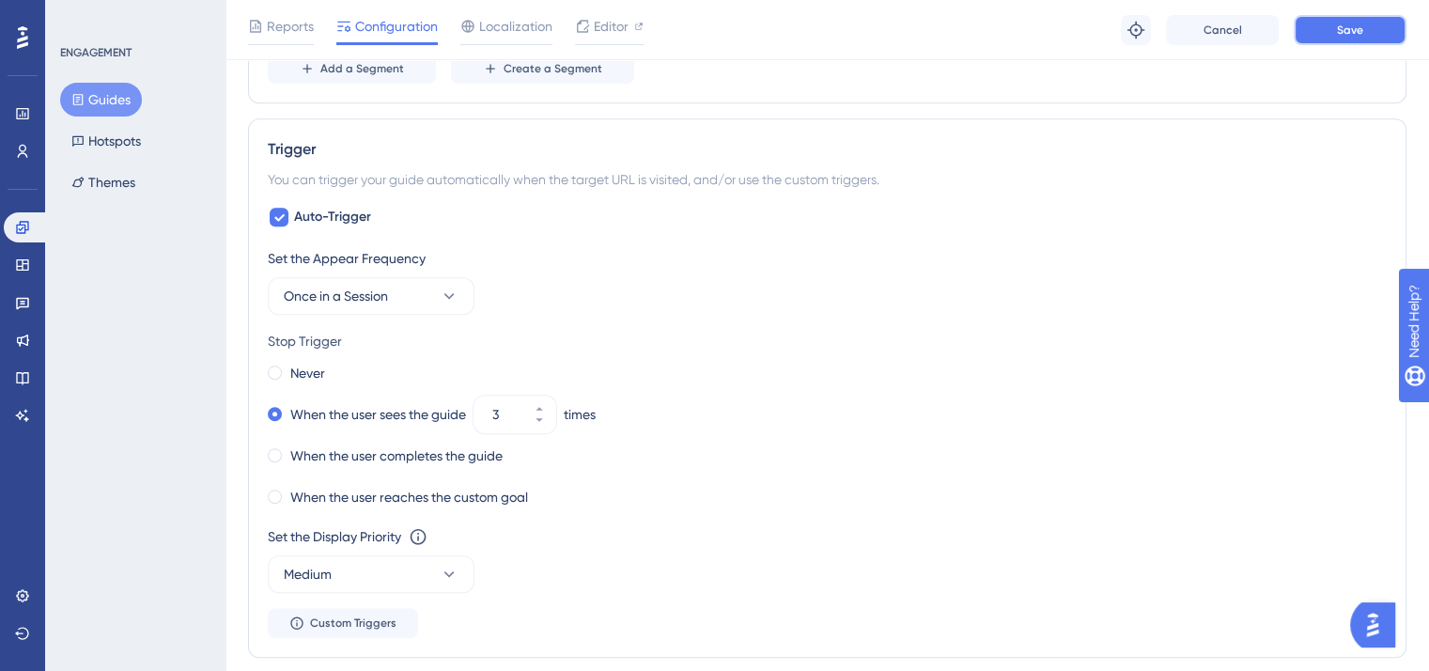
click at [1341, 39] on button "Save" at bounding box center [1349, 30] width 113 height 30
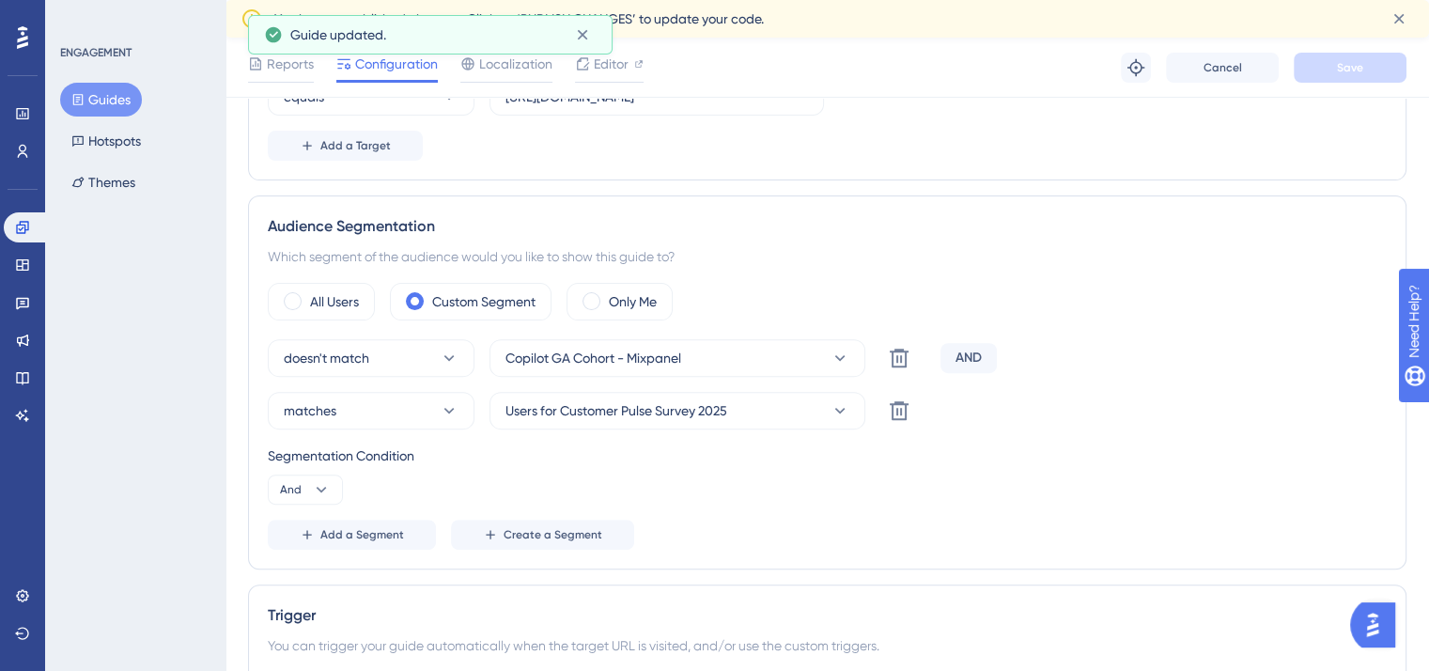
scroll to position [530, 0]
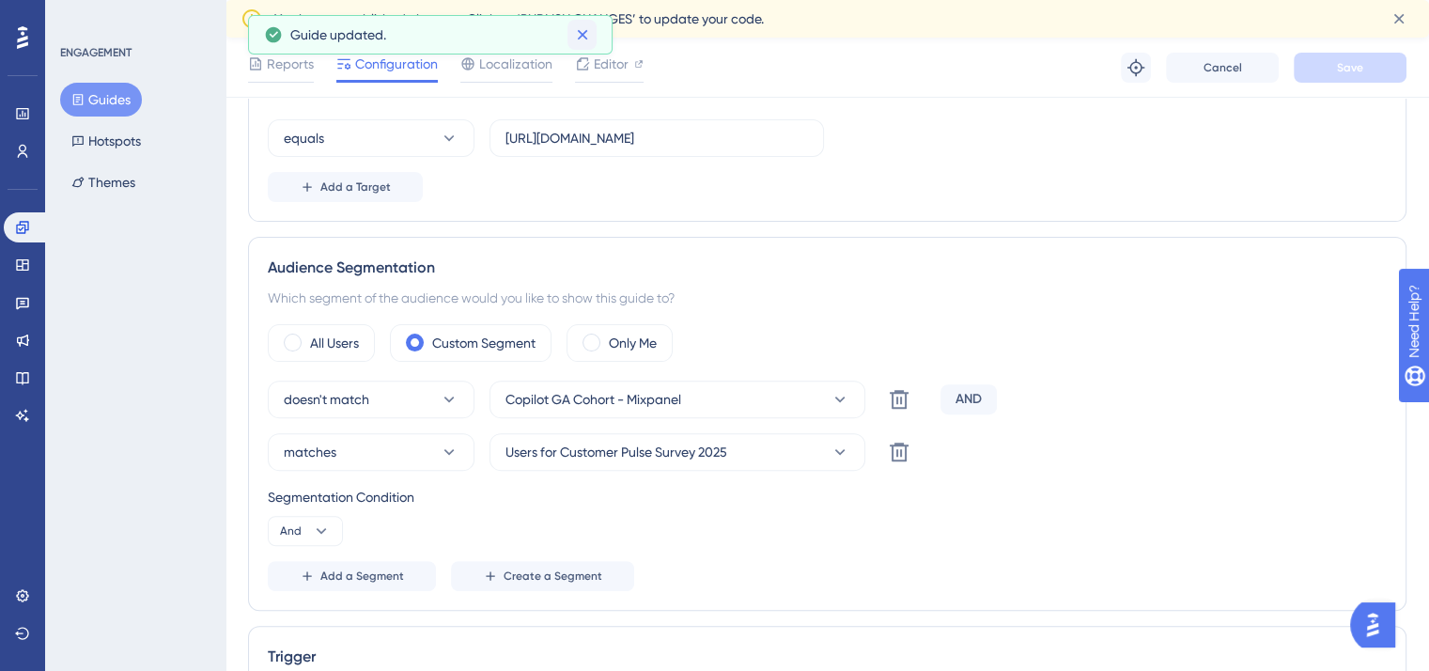
click at [594, 32] on button at bounding box center [581, 35] width 29 height 30
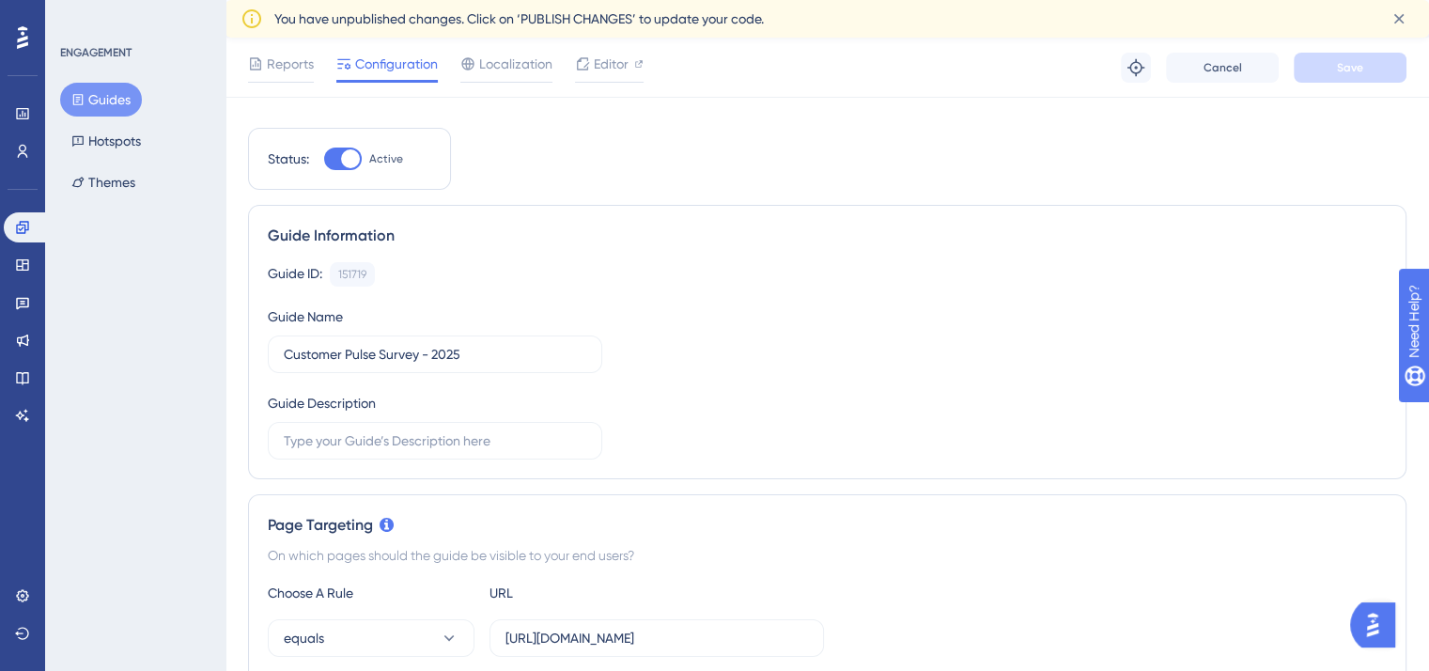
scroll to position [0, 0]
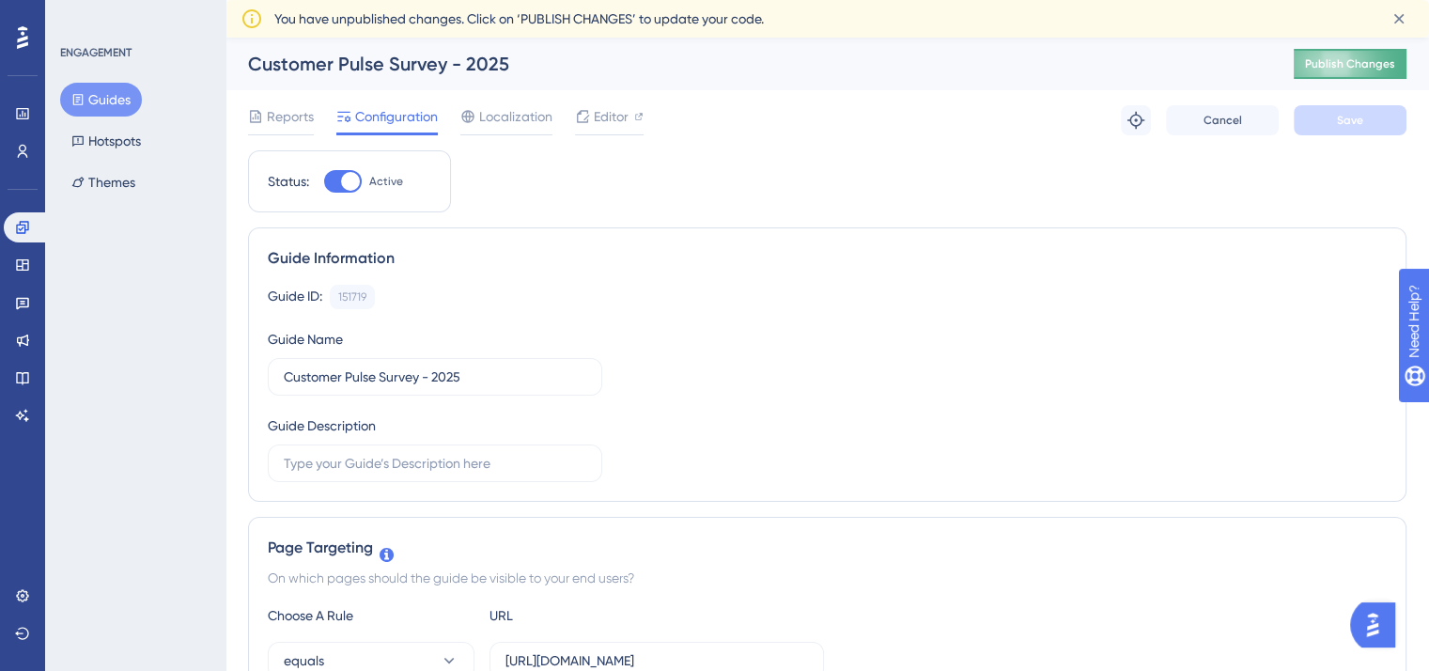
click at [1365, 70] on span "Publish Changes" at bounding box center [1350, 63] width 90 height 15
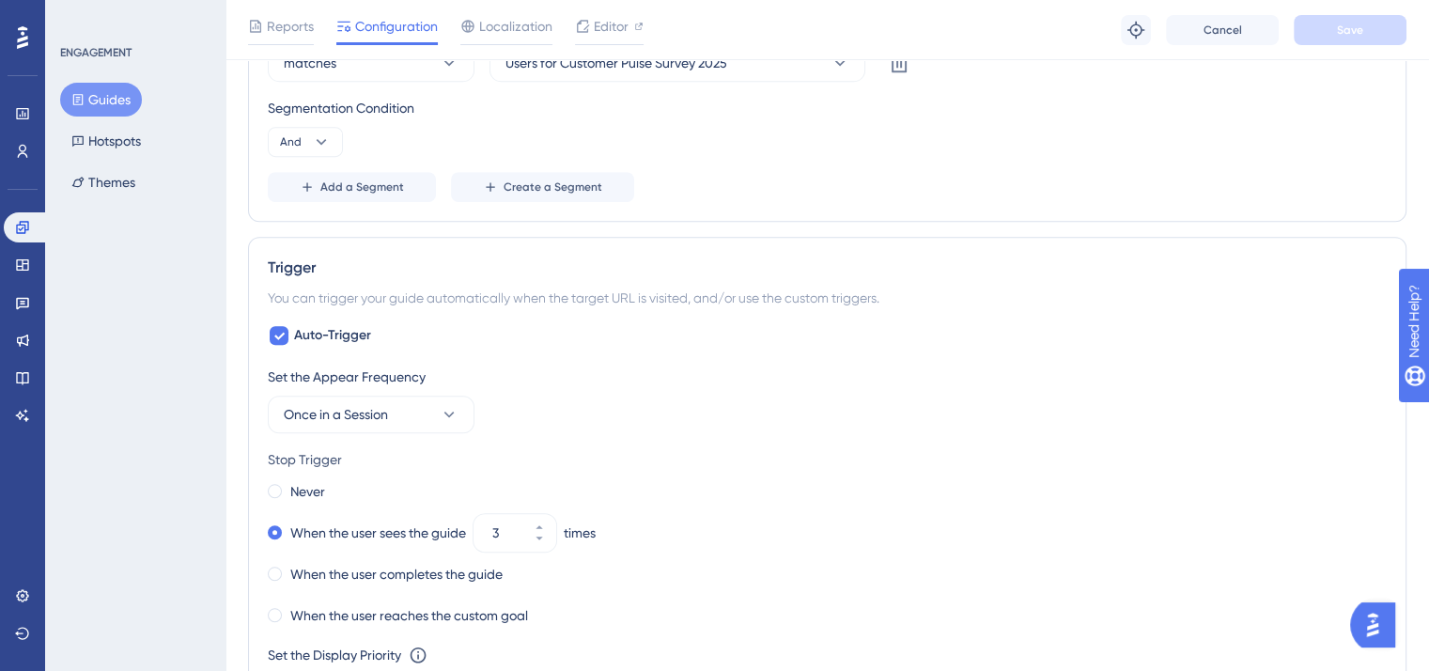
scroll to position [1033, 0]
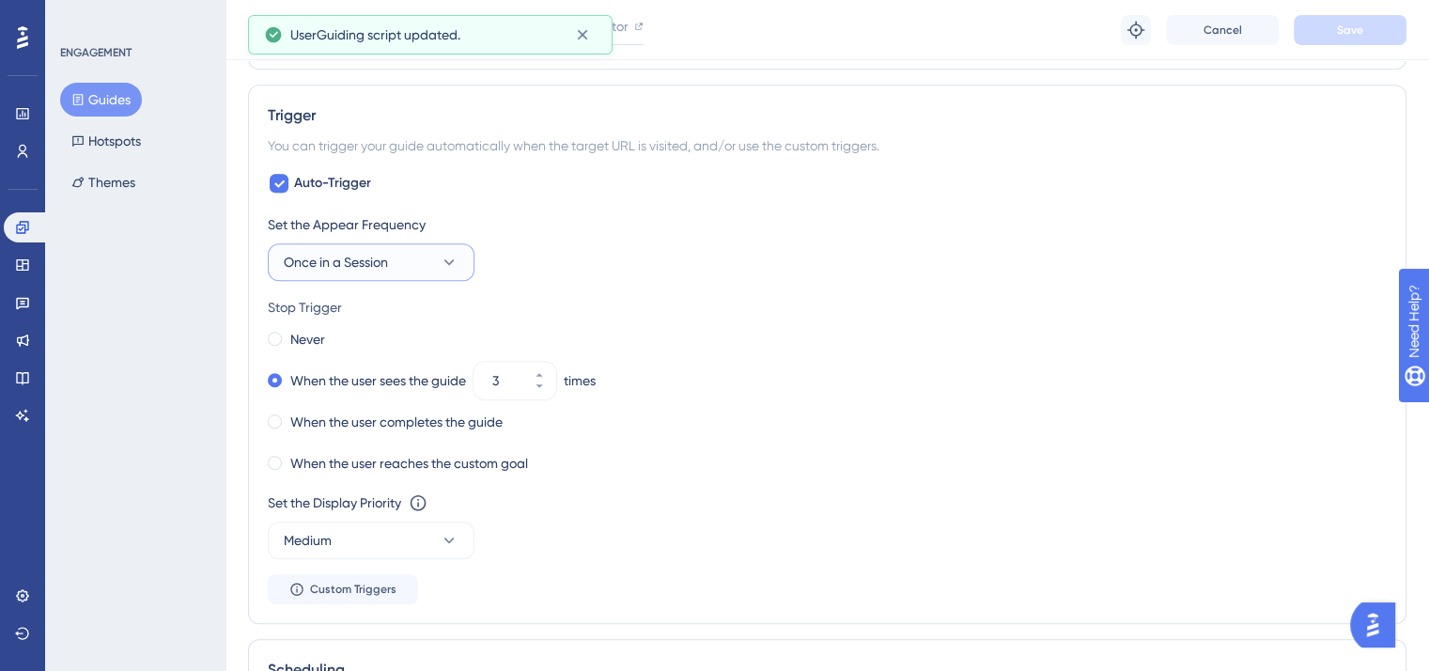
click at [442, 264] on icon at bounding box center [449, 262] width 19 height 19
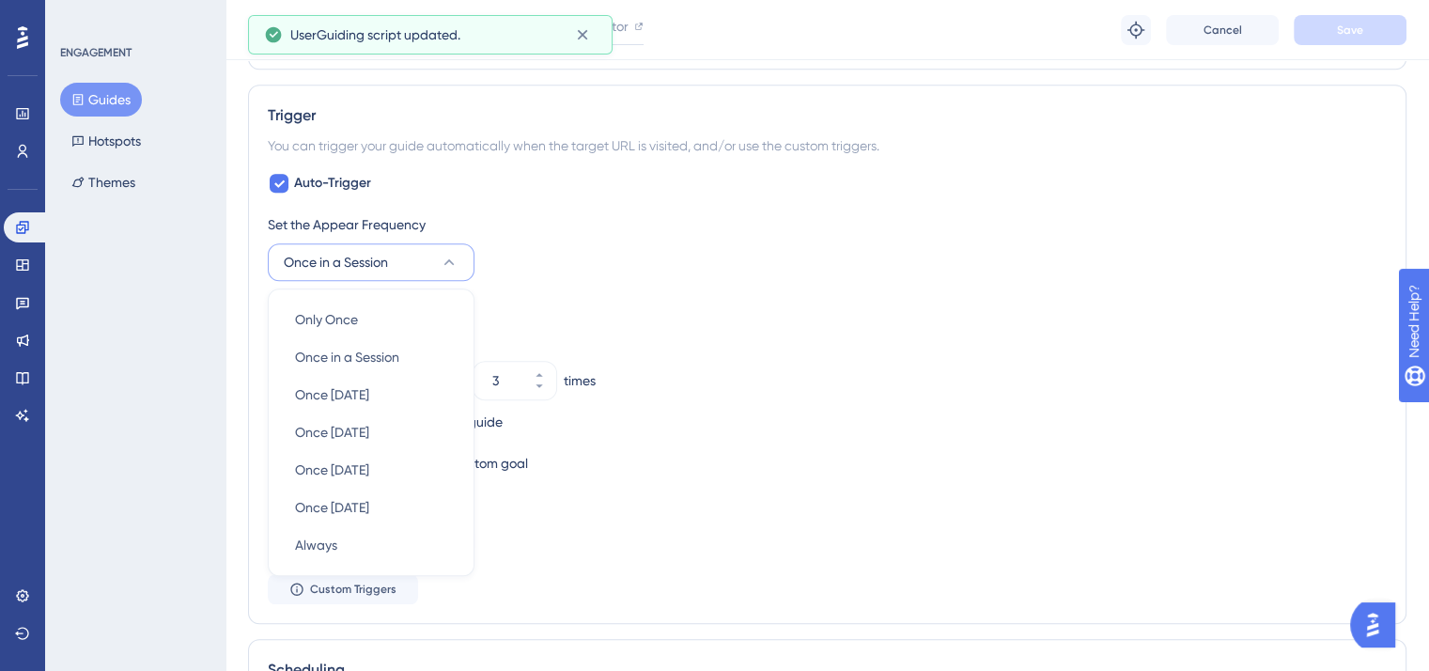
scroll to position [1127, 0]
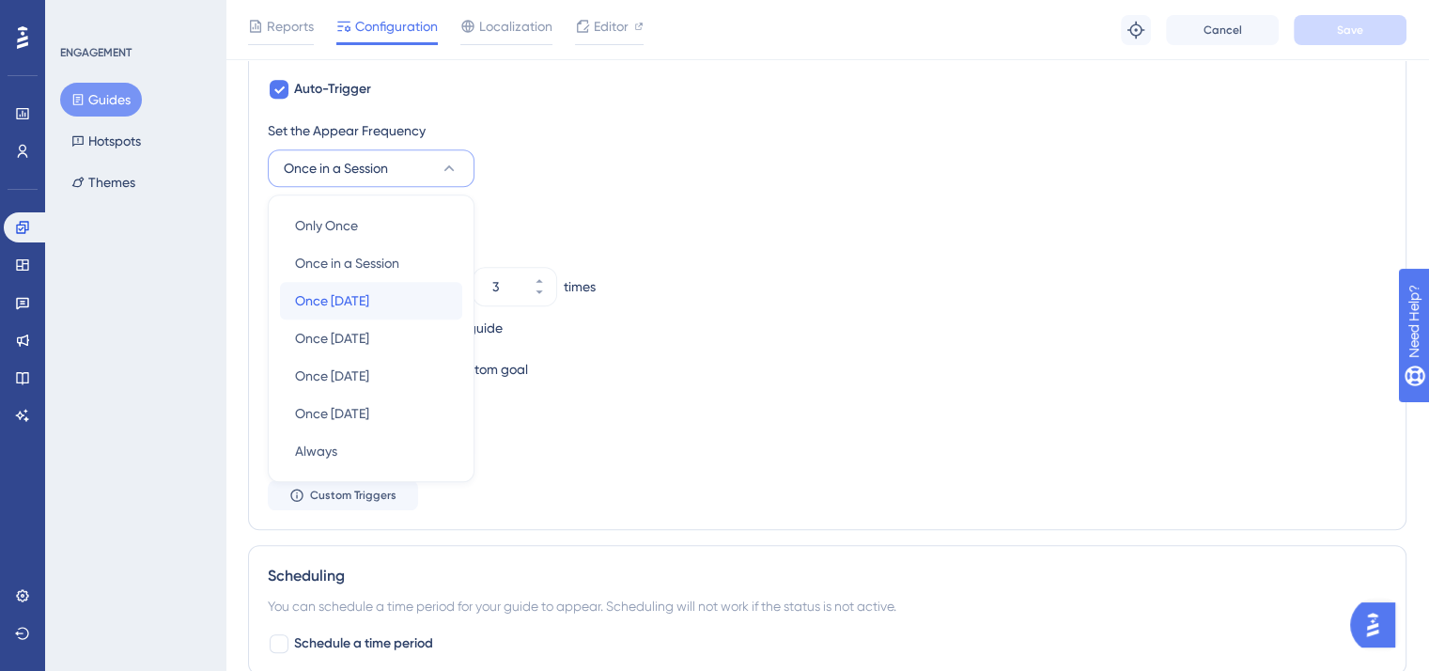
click at [369, 302] on span "Once [DATE]" at bounding box center [332, 300] width 74 height 23
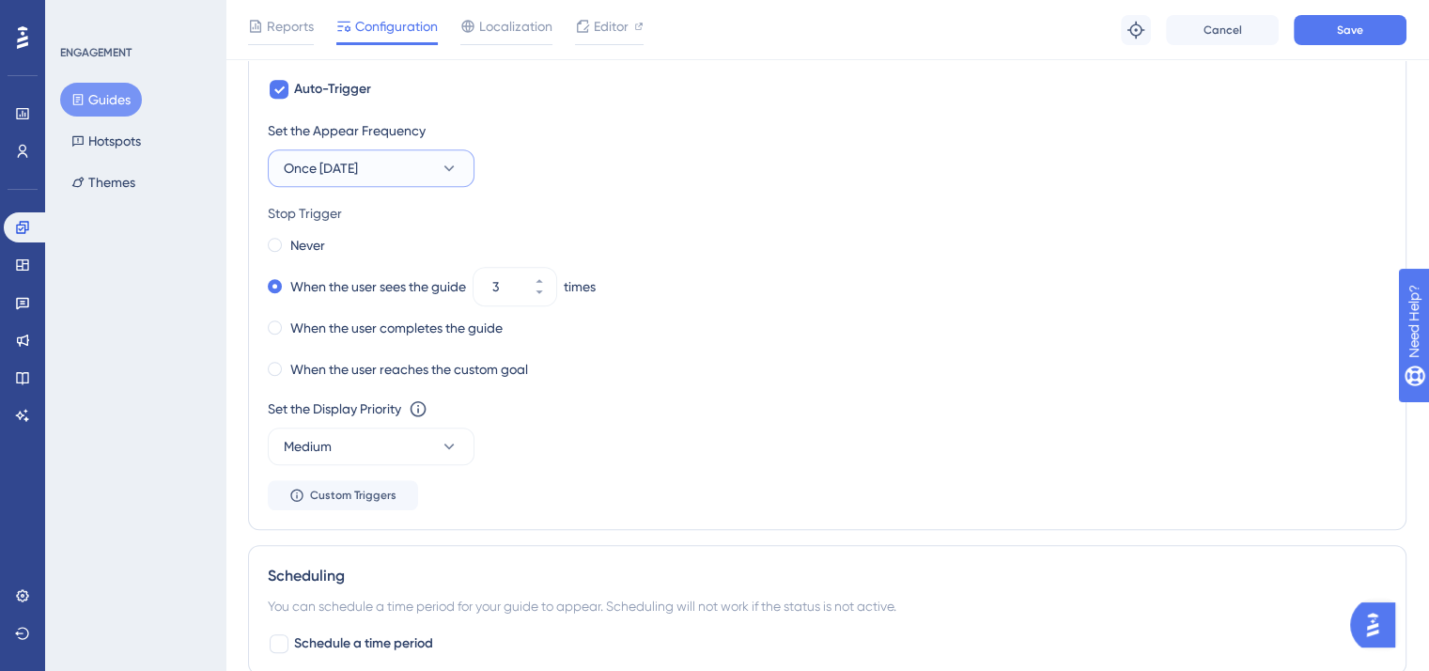
click at [432, 176] on button "Once [DATE]" at bounding box center [371, 168] width 207 height 38
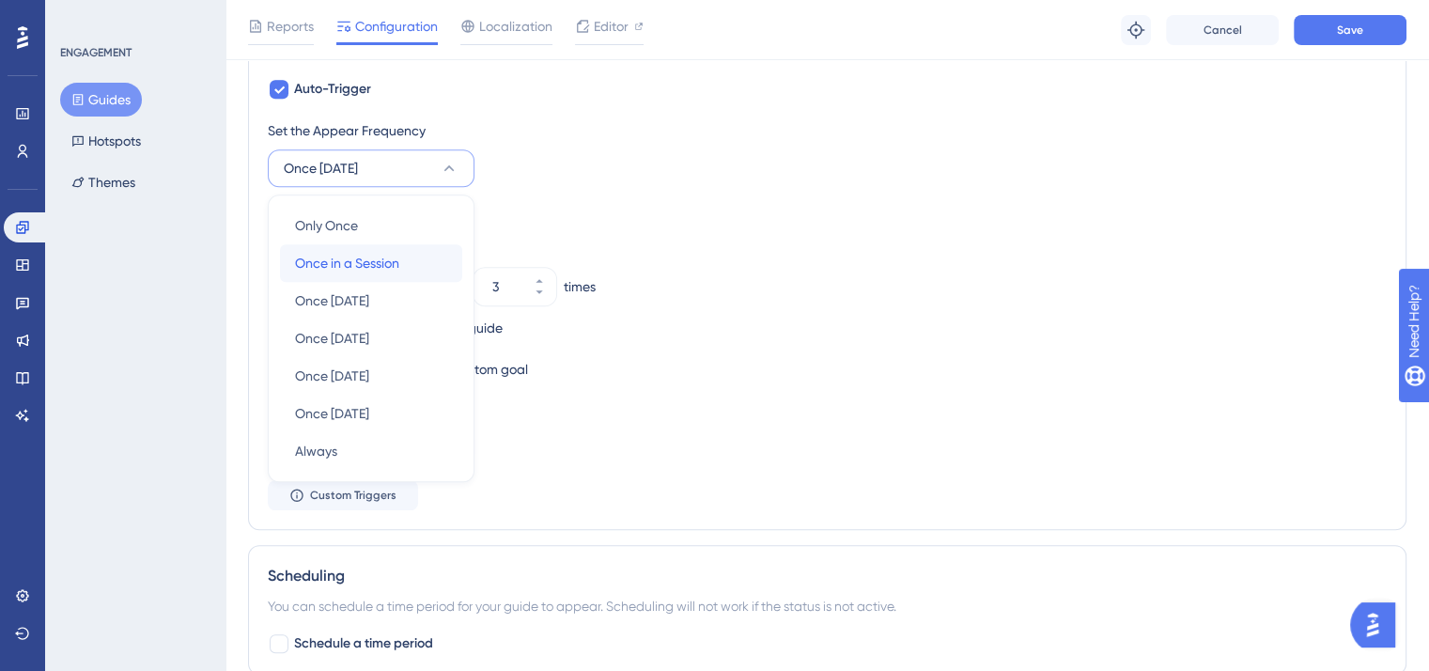
click at [396, 260] on span "Once in a Session" at bounding box center [347, 263] width 104 height 23
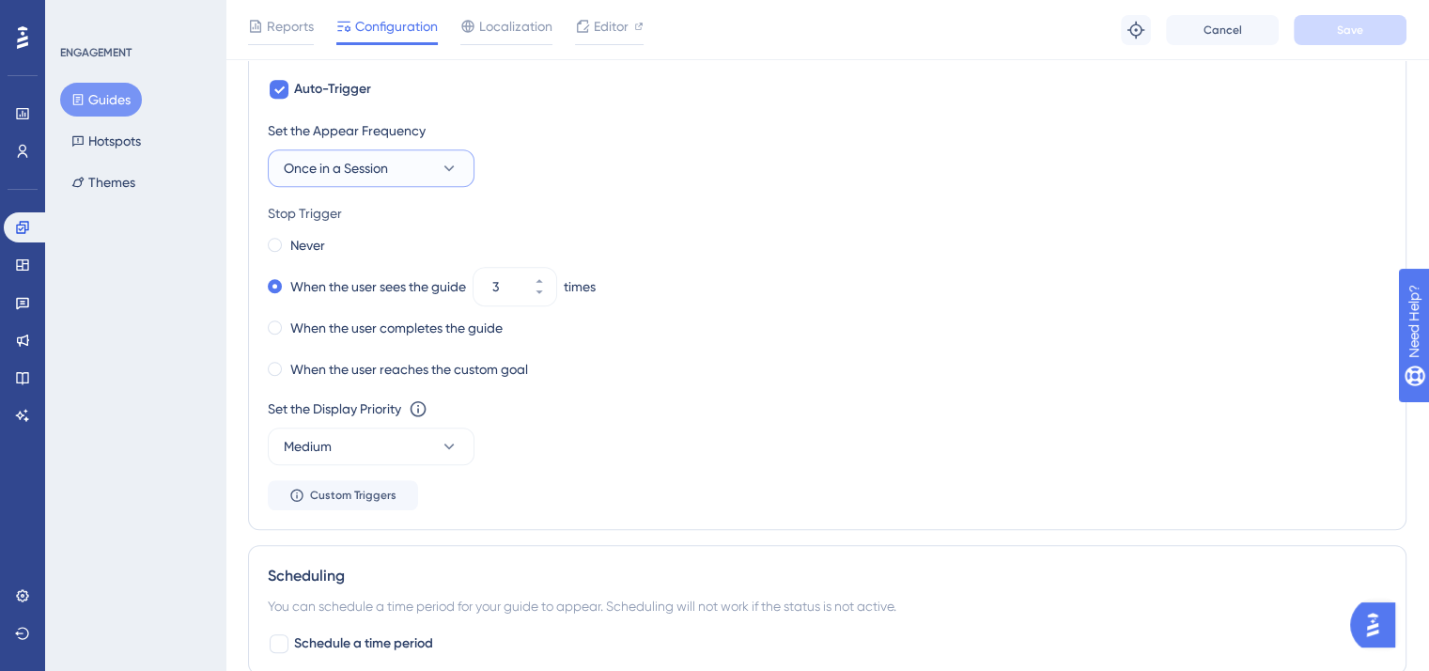
click at [470, 168] on button "Once in a Session" at bounding box center [371, 168] width 207 height 38
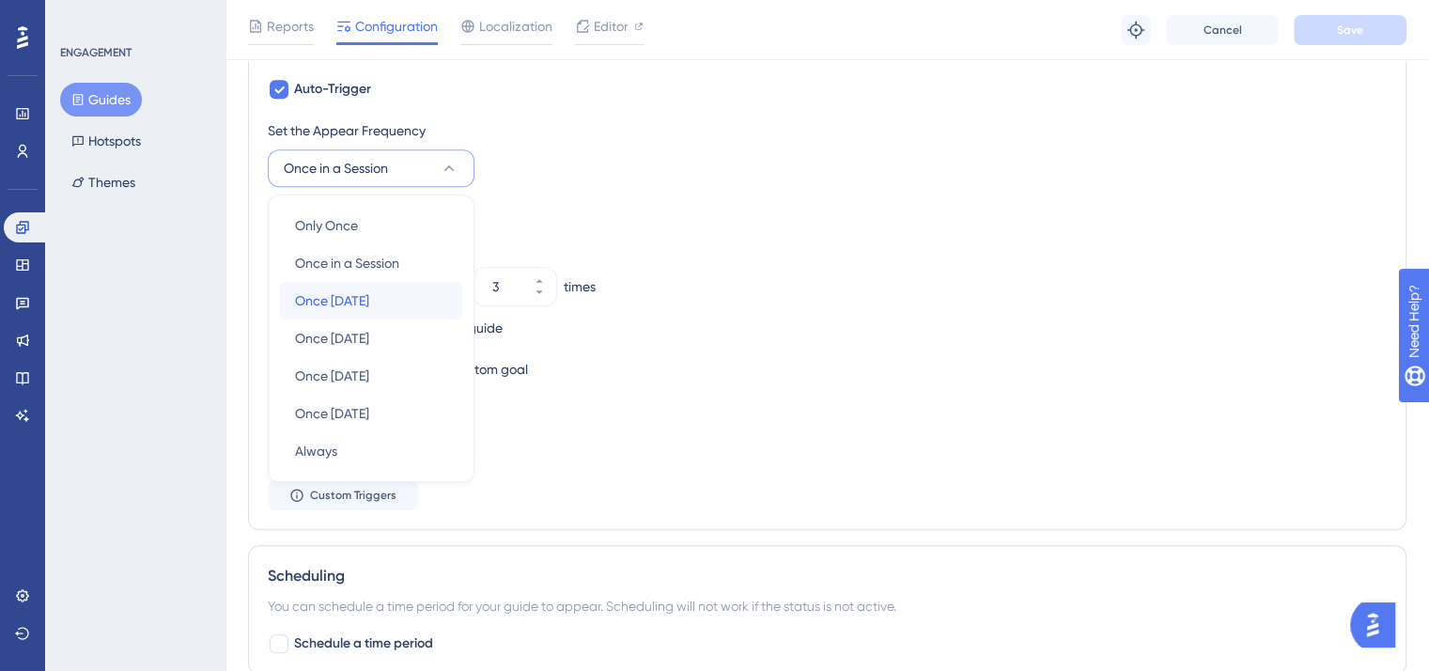
click at [394, 297] on div "Once [DATE] Once [DATE]" at bounding box center [371, 301] width 152 height 38
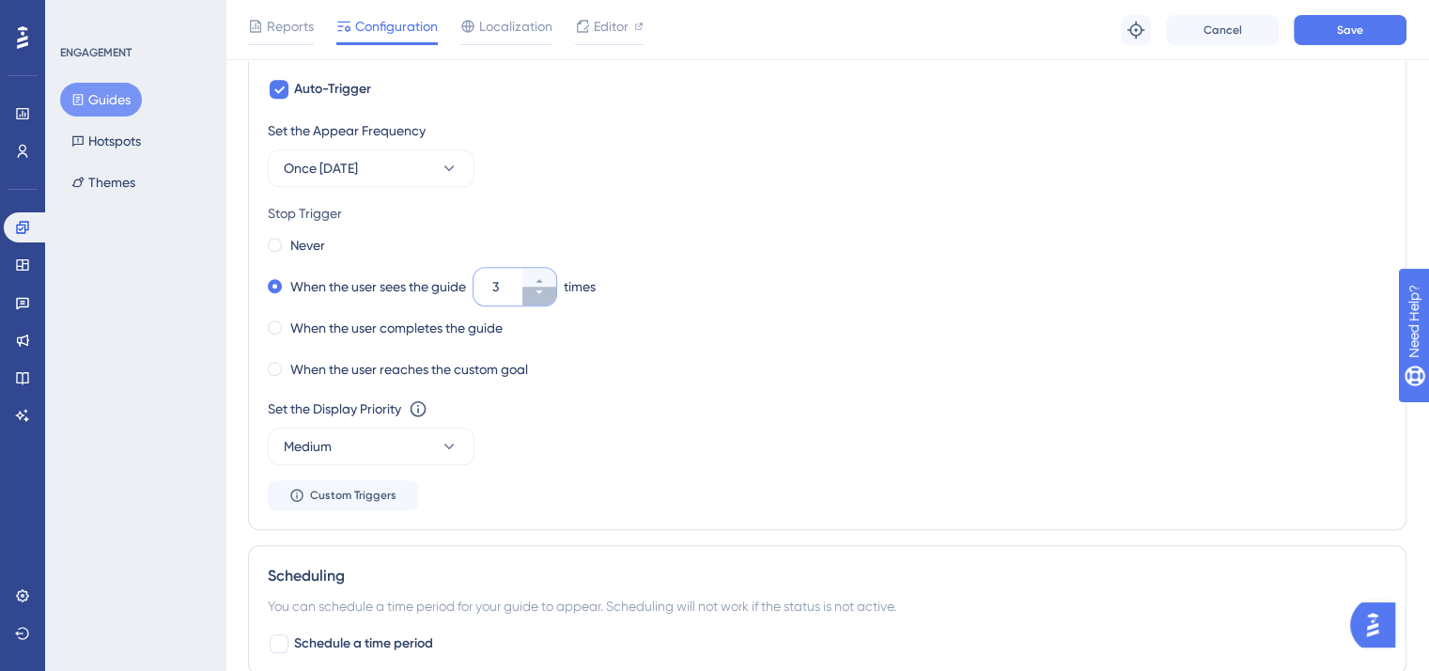
click at [546, 296] on button "3" at bounding box center [539, 295] width 34 height 19
click at [545, 296] on button "2" at bounding box center [539, 295] width 34 height 19
click at [552, 271] on button "1" at bounding box center [539, 277] width 34 height 19
click at [552, 271] on button "2" at bounding box center [539, 277] width 34 height 19
type input "3"
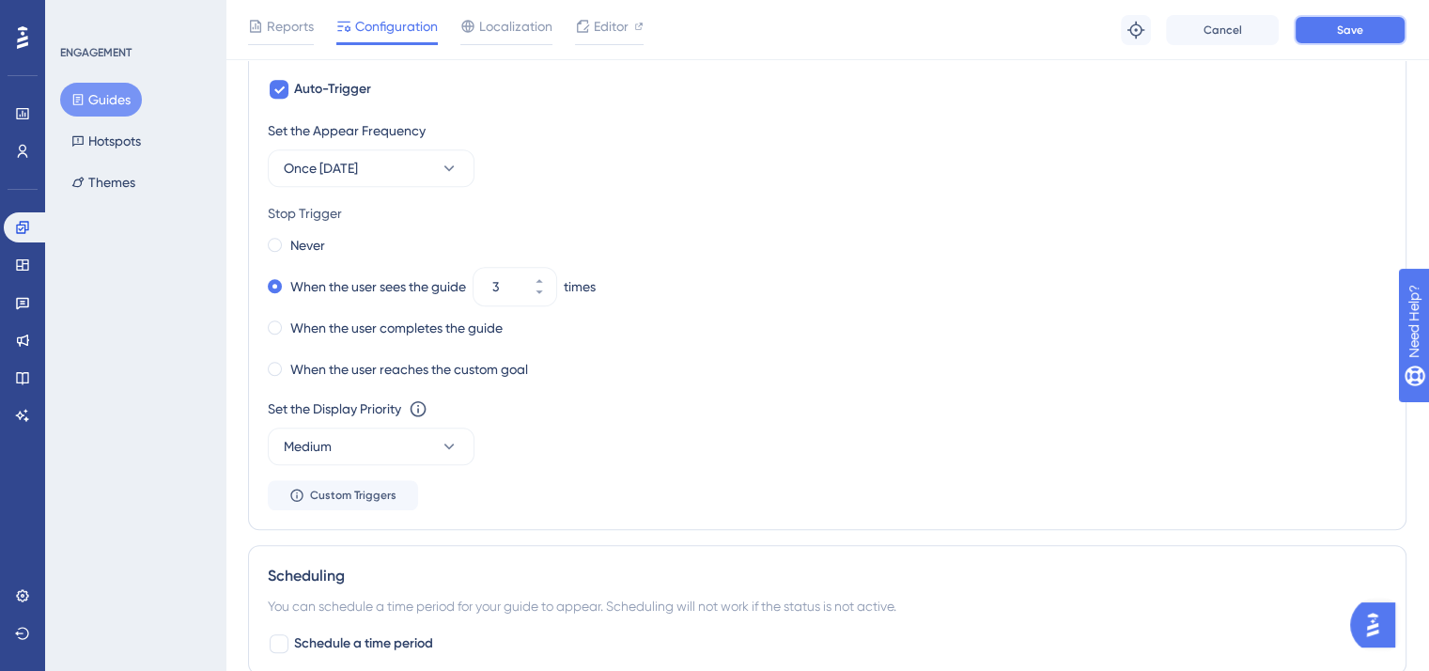
click at [1330, 18] on button "Save" at bounding box center [1349, 30] width 113 height 30
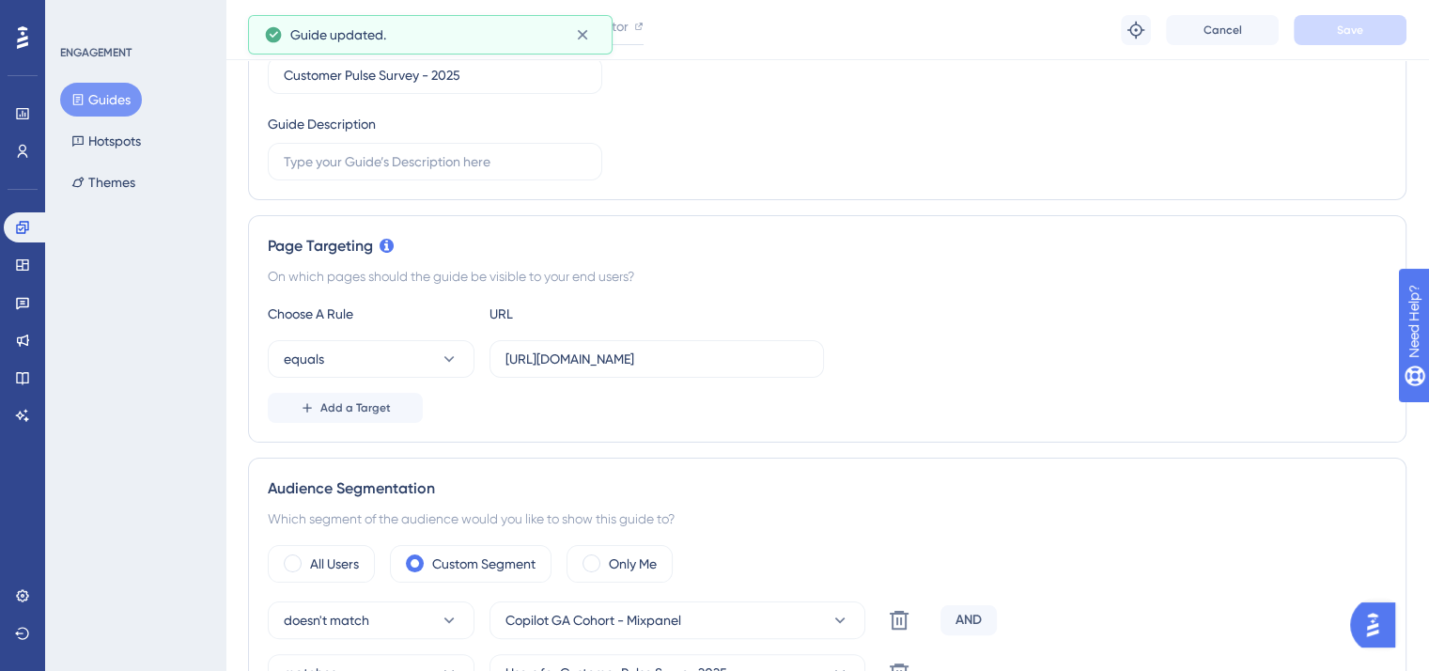
scroll to position [0, 0]
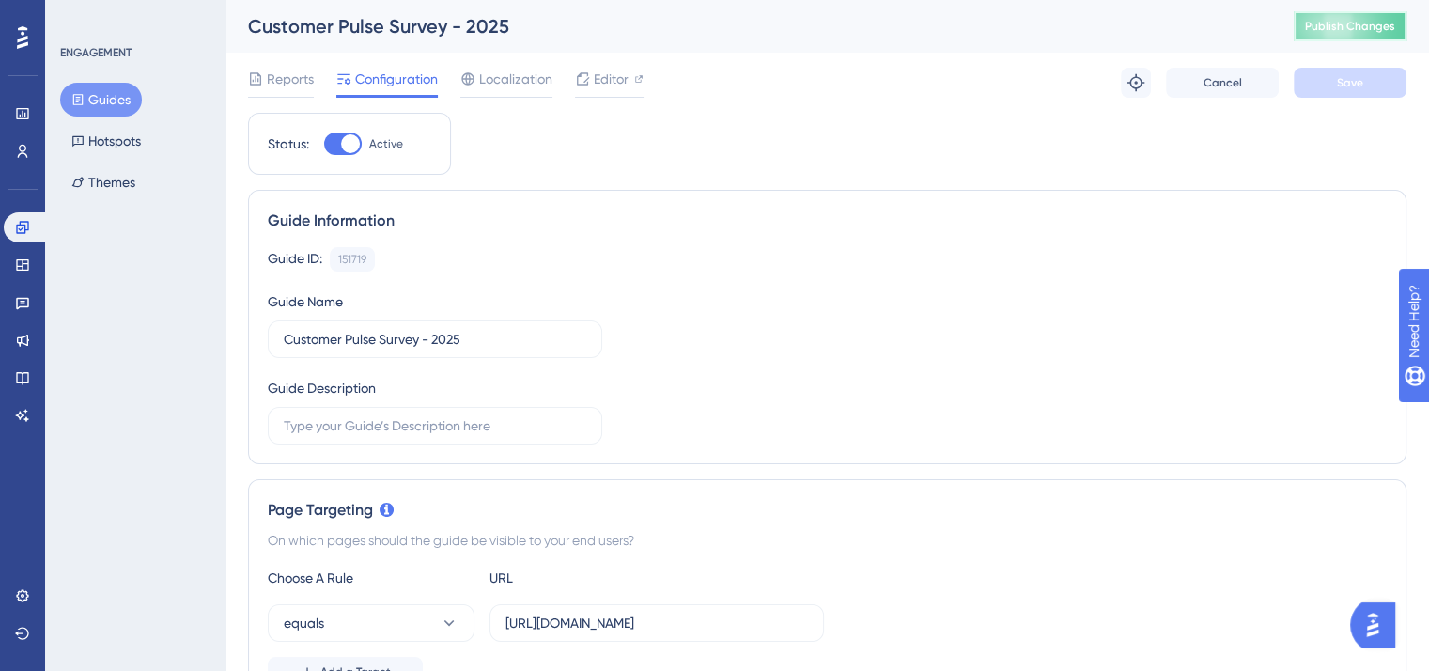
click at [1346, 28] on span "Publish Changes" at bounding box center [1350, 26] width 90 height 15
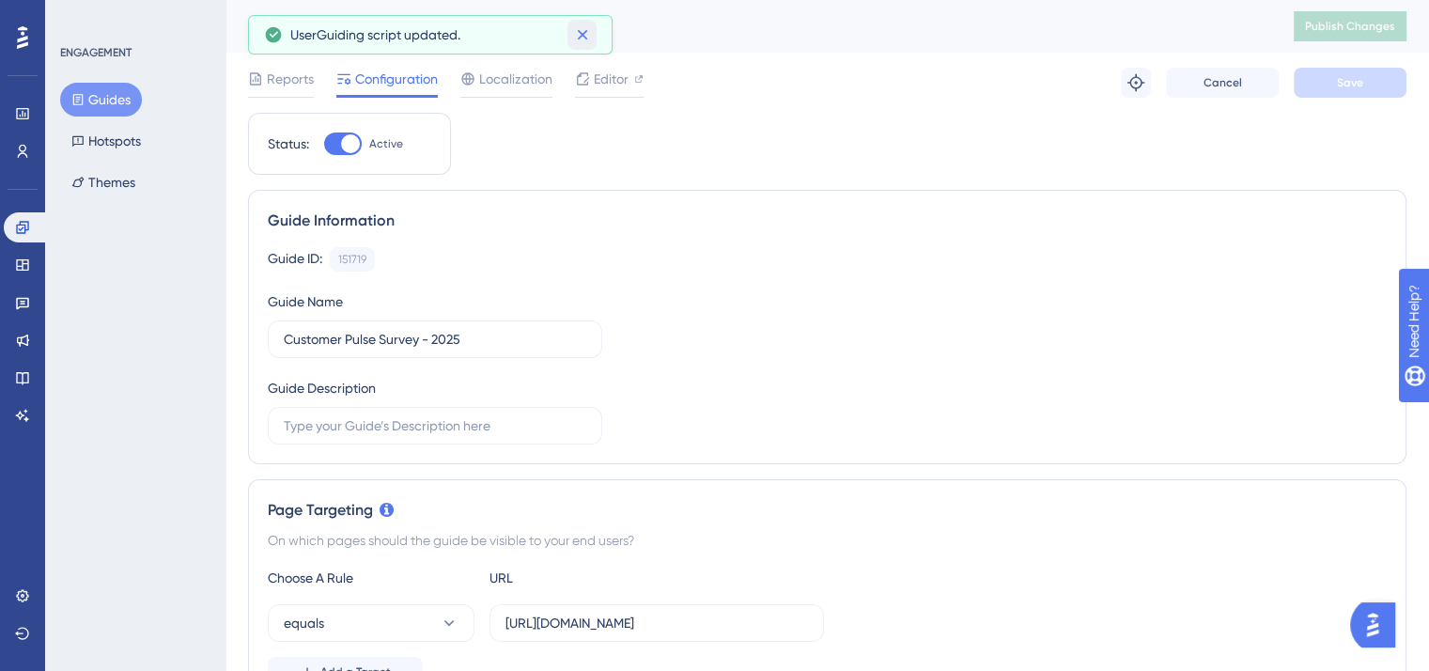
click at [582, 39] on icon at bounding box center [582, 34] width 19 height 19
